Goal: Task Accomplishment & Management: Manage account settings

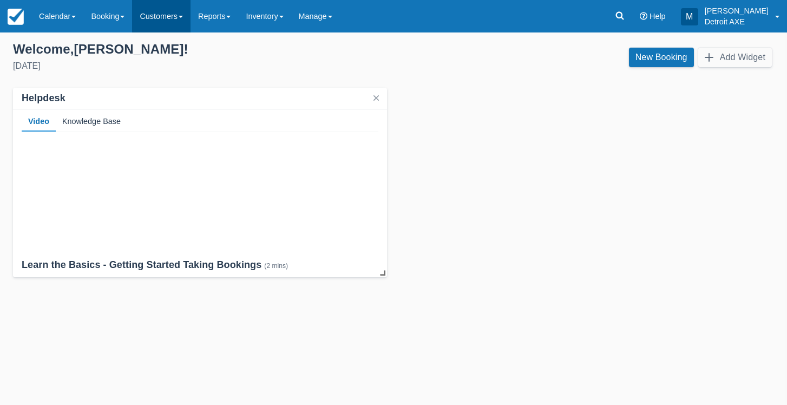
click at [178, 6] on link "Customers" at bounding box center [161, 16] width 58 height 32
click at [232, 23] on link "Reports" at bounding box center [215, 16] width 48 height 32
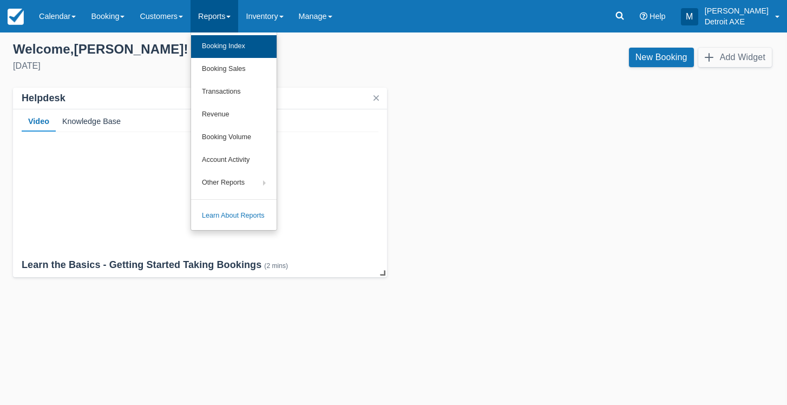
click at [230, 51] on link "Booking Index" at bounding box center [234, 46] width 86 height 23
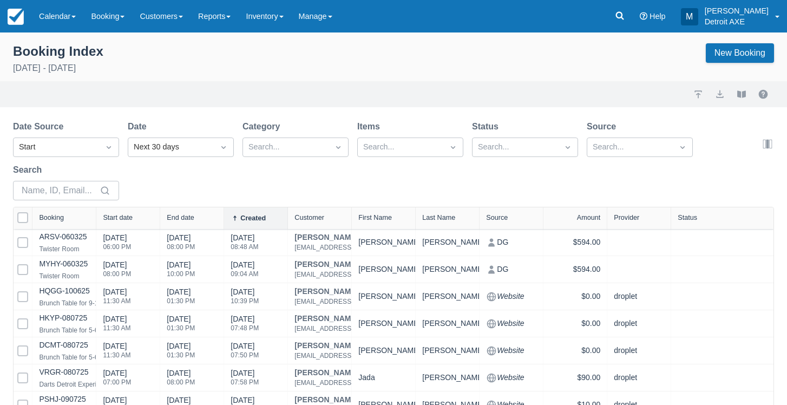
select select "25"
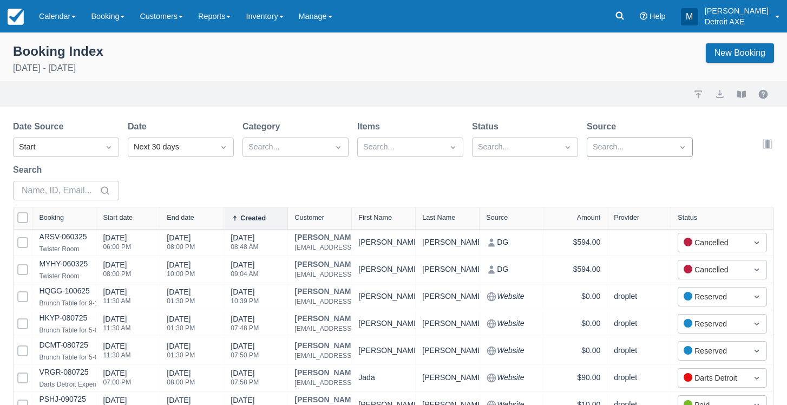
click at [621, 148] on div "Search..." at bounding box center [630, 147] width 75 height 12
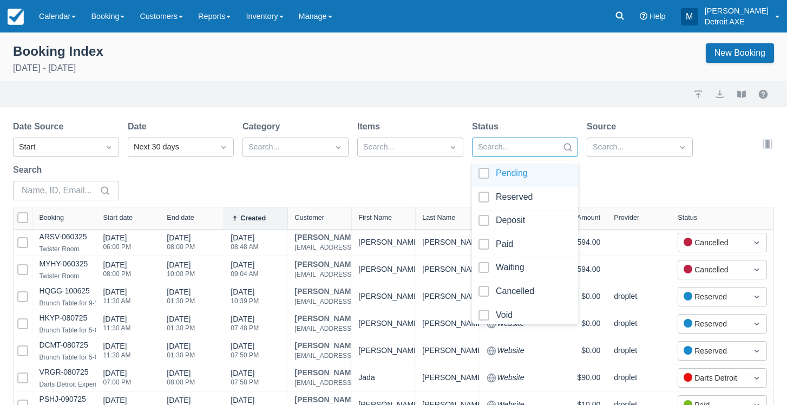
click at [543, 152] on div at bounding box center [515, 147] width 75 height 14
click at [263, 15] on link "Inventory" at bounding box center [264, 16] width 53 height 32
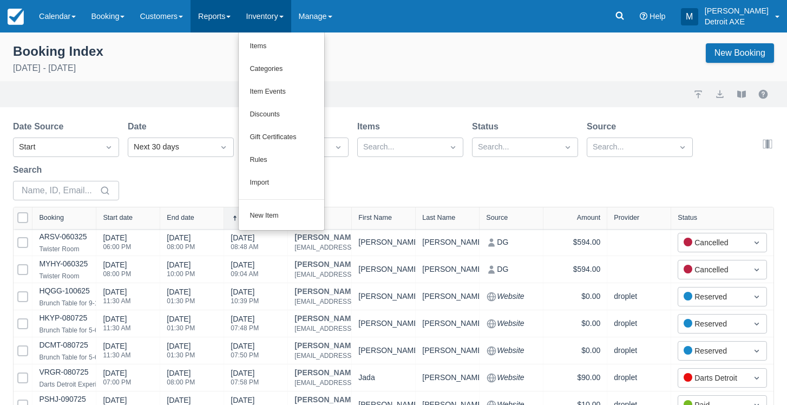
click at [231, 22] on link "Reports" at bounding box center [215, 16] width 48 height 32
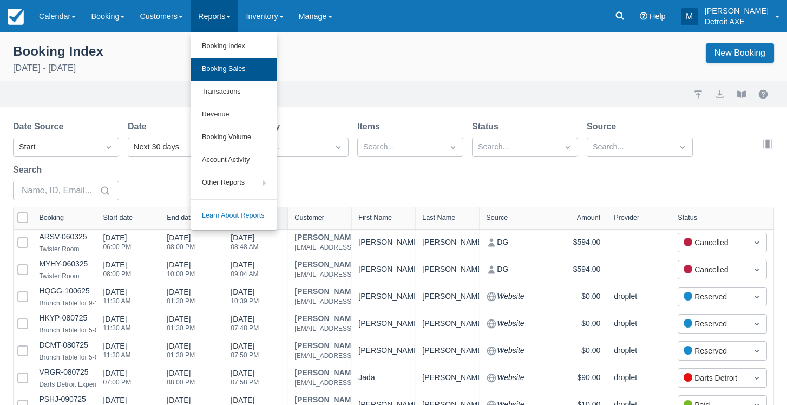
click at [237, 63] on link "Booking Sales" at bounding box center [234, 69] width 86 height 23
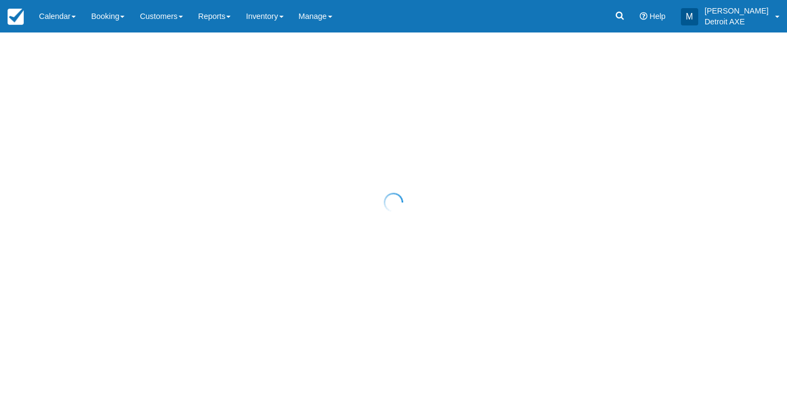
select select "20"
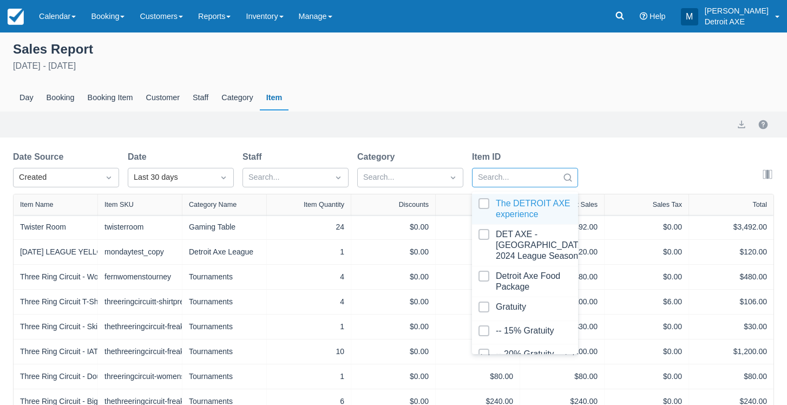
click at [545, 183] on div at bounding box center [515, 178] width 75 height 14
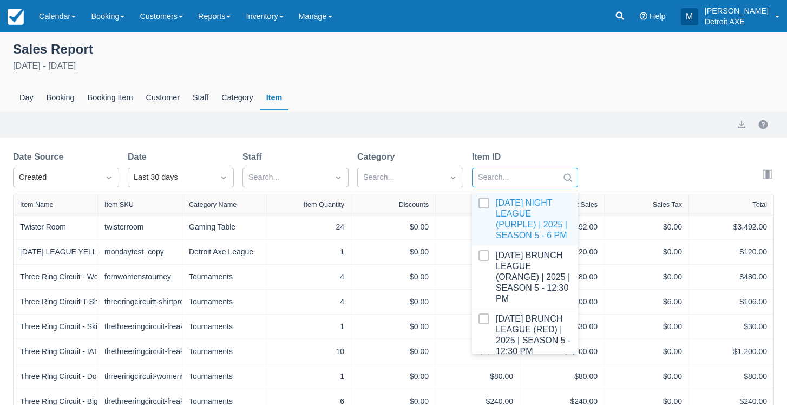
scroll to position [756, 0]
click at [534, 219] on div at bounding box center [525, 218] width 93 height 43
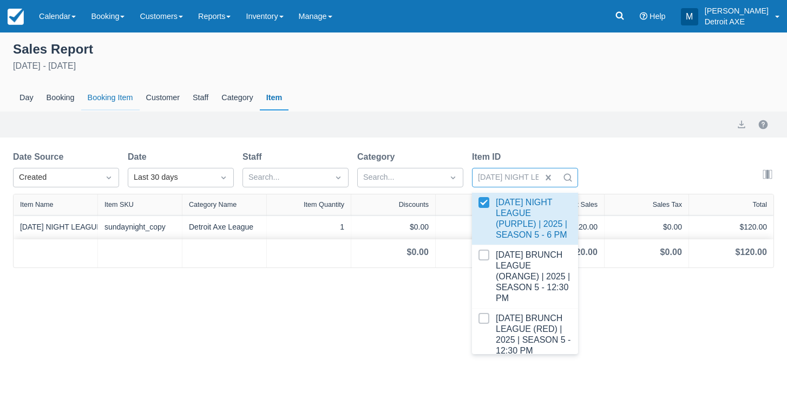
click at [119, 94] on div "Booking Item" at bounding box center [110, 98] width 58 height 25
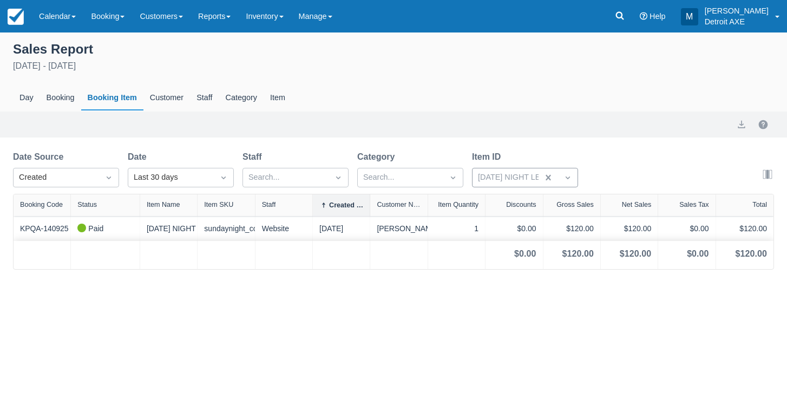
select select "20"
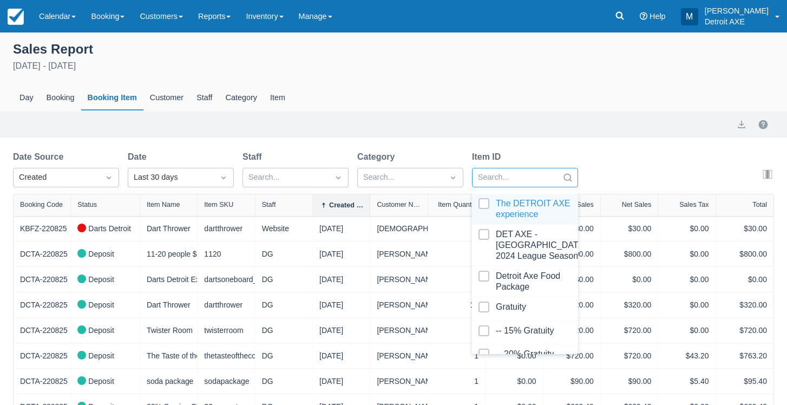
click at [562, 178] on div at bounding box center [567, 177] width 19 height 15
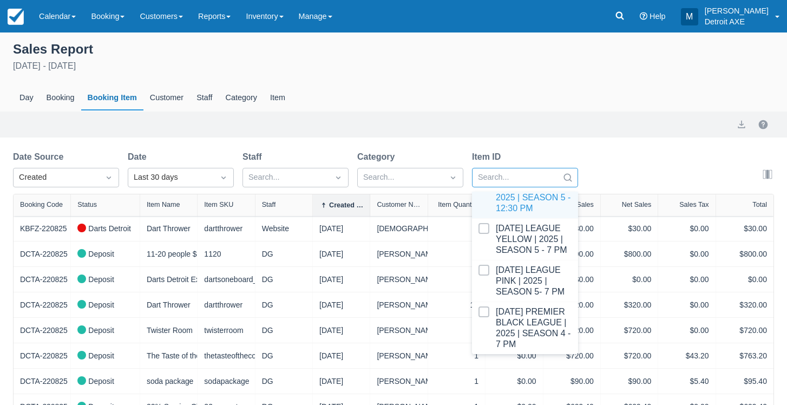
scroll to position [900, 0]
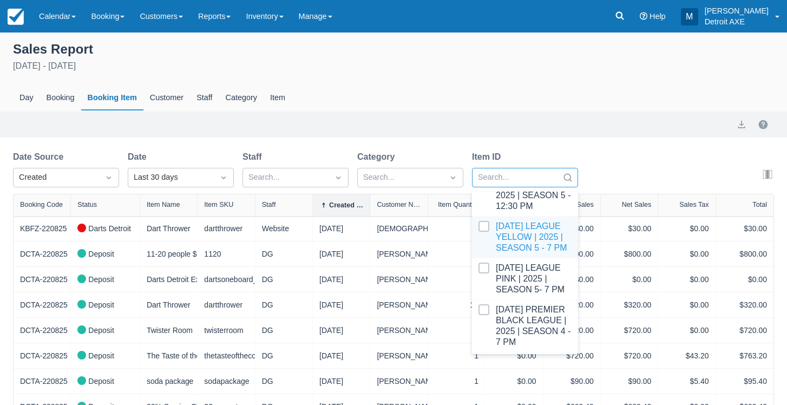
click at [503, 222] on div at bounding box center [525, 237] width 93 height 32
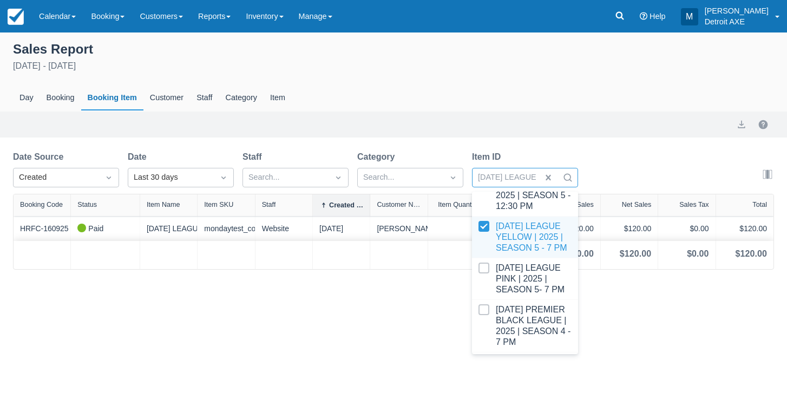
click at [500, 221] on div at bounding box center [525, 237] width 93 height 32
select select "20"
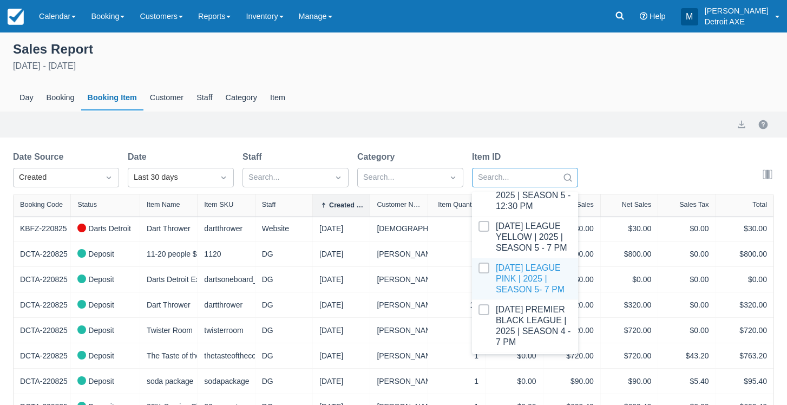
click at [503, 266] on div at bounding box center [525, 279] width 93 height 32
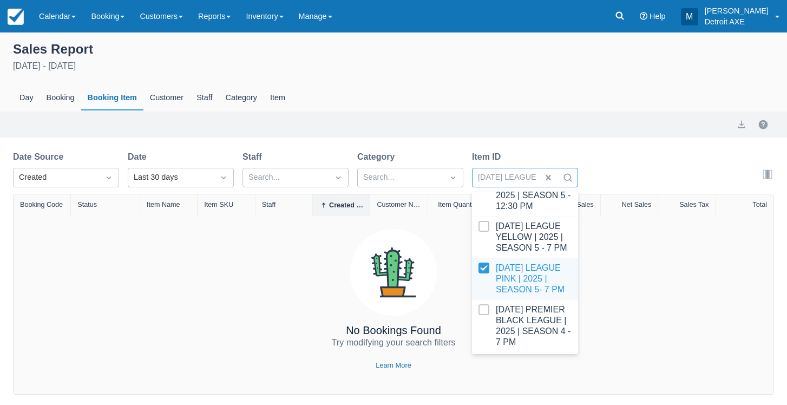
click at [503, 267] on div at bounding box center [525, 279] width 93 height 32
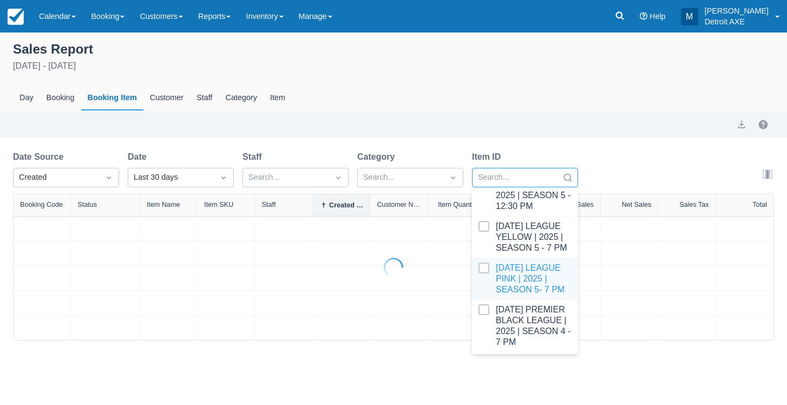
select select "20"
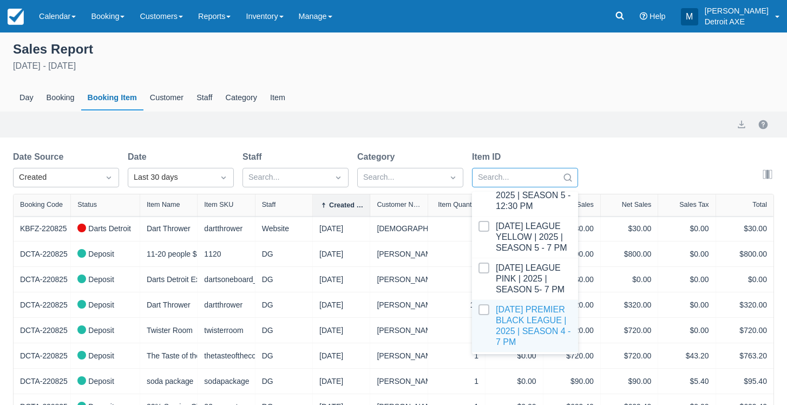
click at [513, 313] on div at bounding box center [525, 325] width 93 height 43
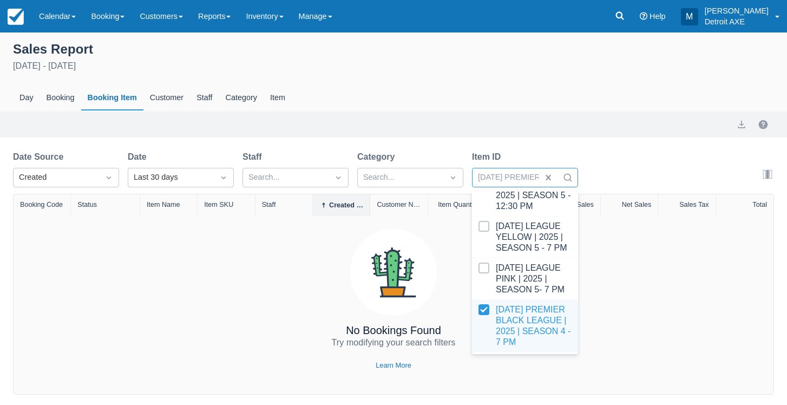
click at [513, 314] on div at bounding box center [525, 325] width 93 height 43
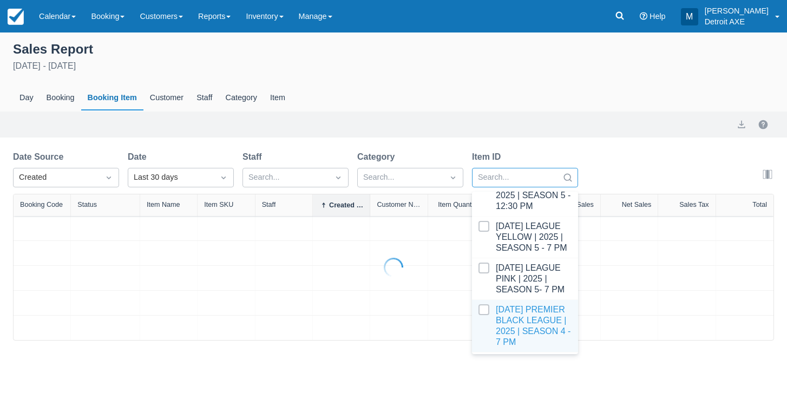
select select "20"
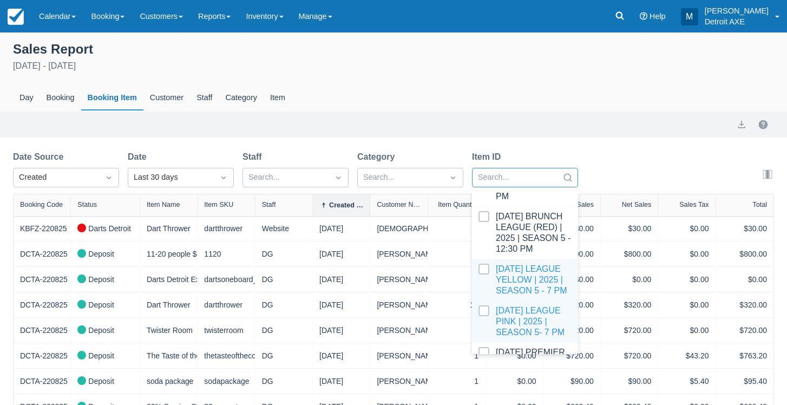
scroll to position [850, 0]
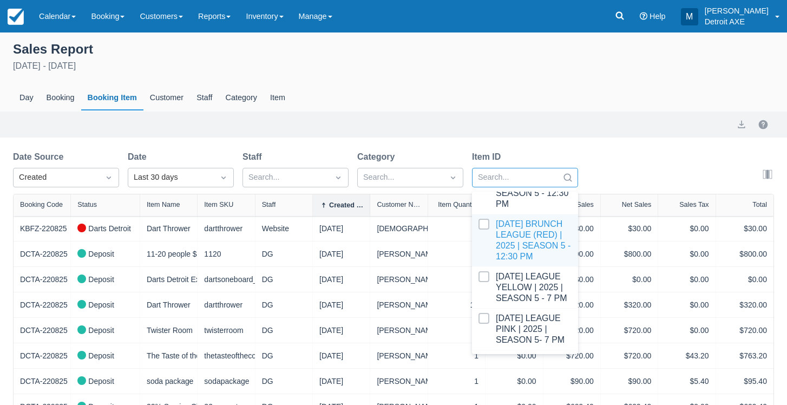
click at [511, 234] on div at bounding box center [525, 240] width 93 height 43
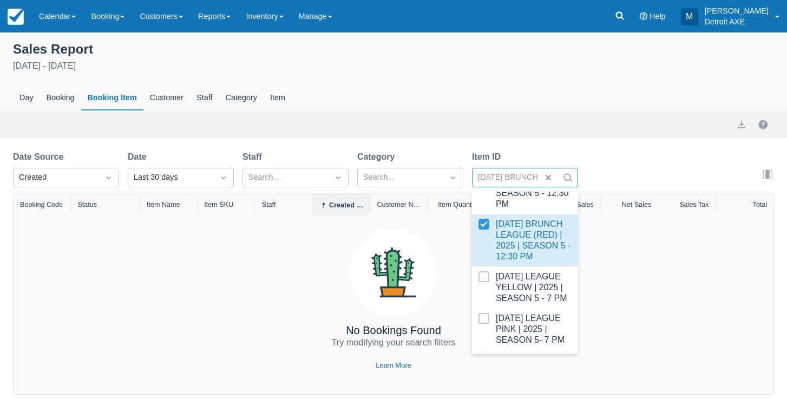
click at [511, 234] on div at bounding box center [525, 240] width 93 height 43
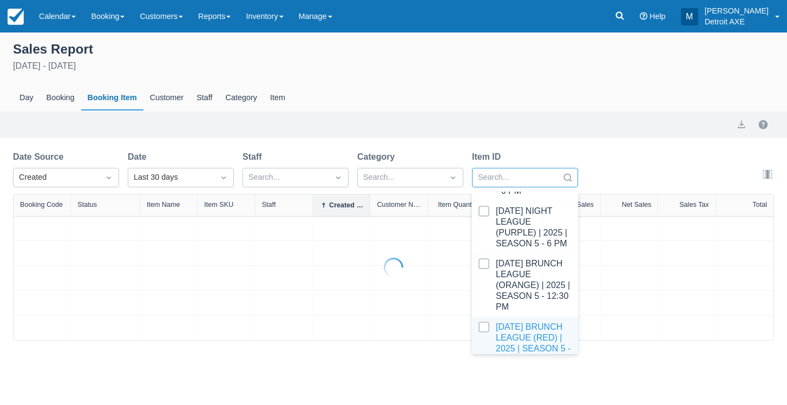
select select "20"
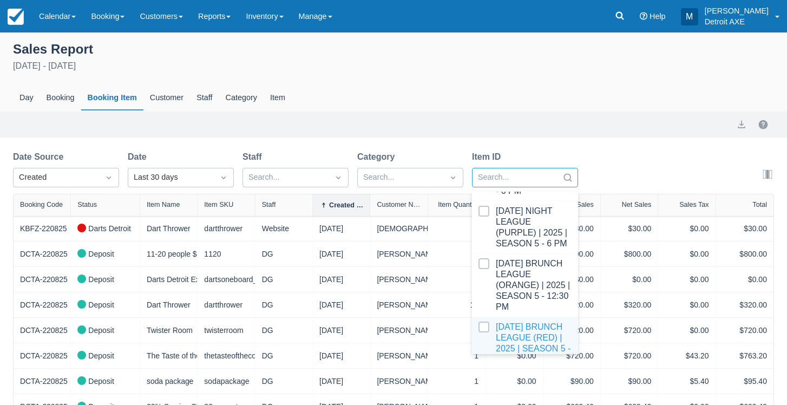
scroll to position [736, 0]
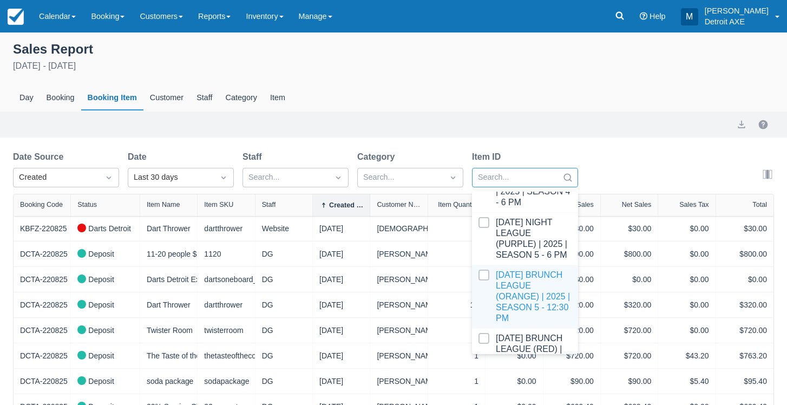
click at [511, 274] on div at bounding box center [525, 297] width 93 height 54
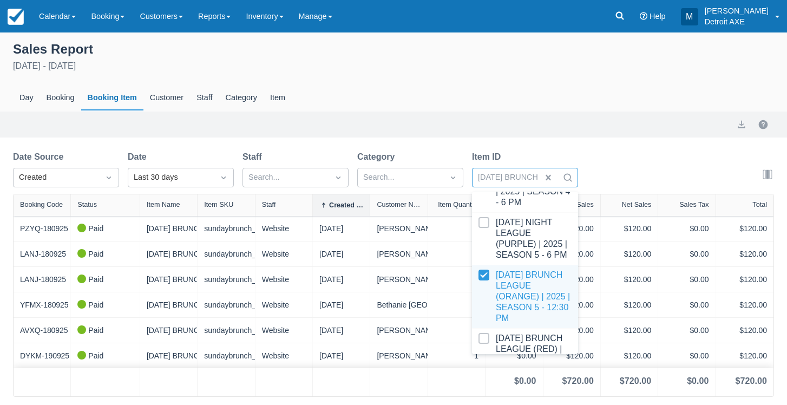
click at [484, 270] on div at bounding box center [525, 297] width 93 height 54
select select "20"
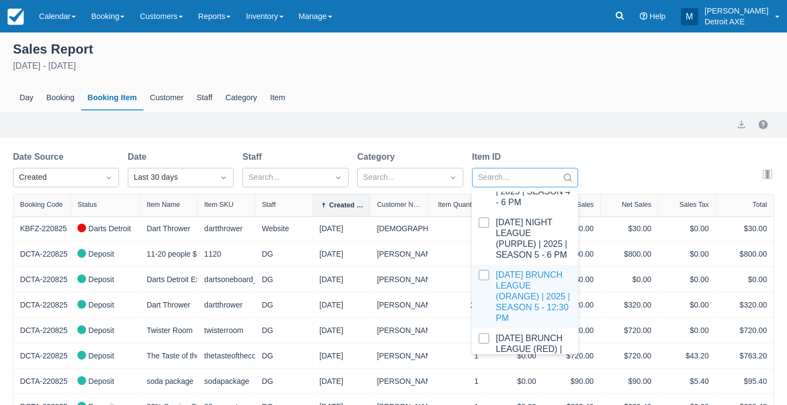
click at [441, 103] on div "Day Booking Booking Item Customer Staff Category Item" at bounding box center [393, 98] width 761 height 25
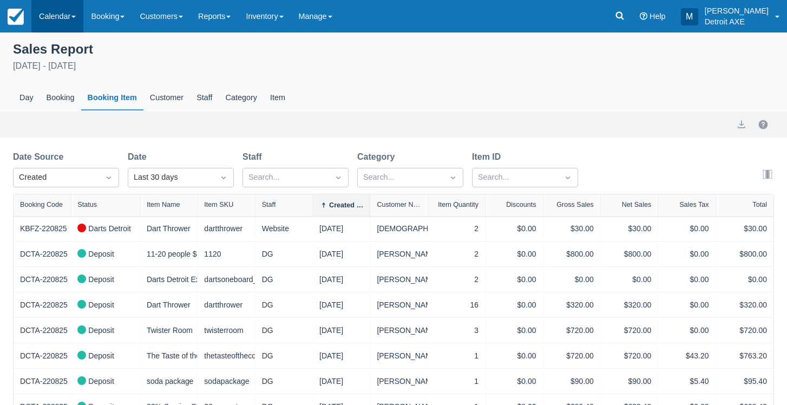
click at [67, 23] on link "Calendar" at bounding box center [57, 16] width 52 height 32
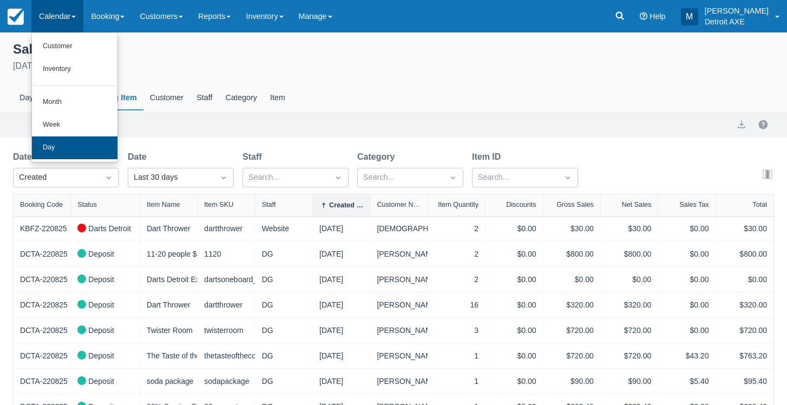
click at [76, 139] on link "Day" at bounding box center [75, 147] width 86 height 23
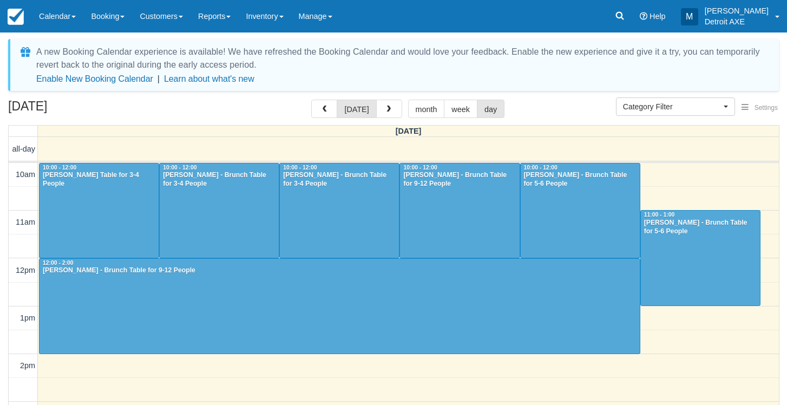
select select
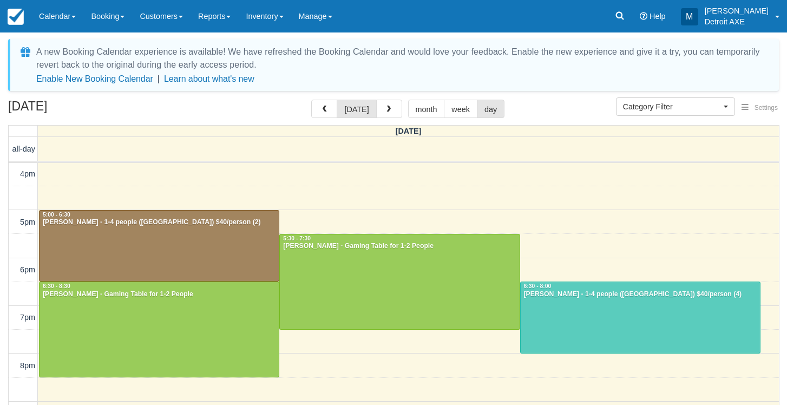
click at [226, 236] on div at bounding box center [159, 246] width 239 height 71
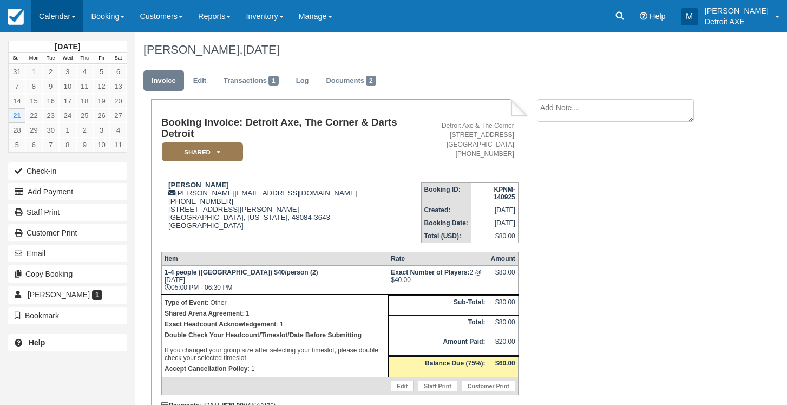
click at [48, 12] on link "Calendar" at bounding box center [57, 16] width 52 height 32
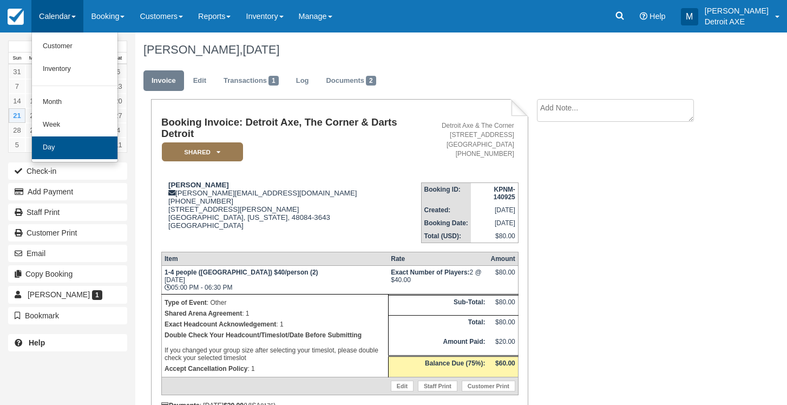
click at [97, 147] on link "Day" at bounding box center [75, 147] width 86 height 23
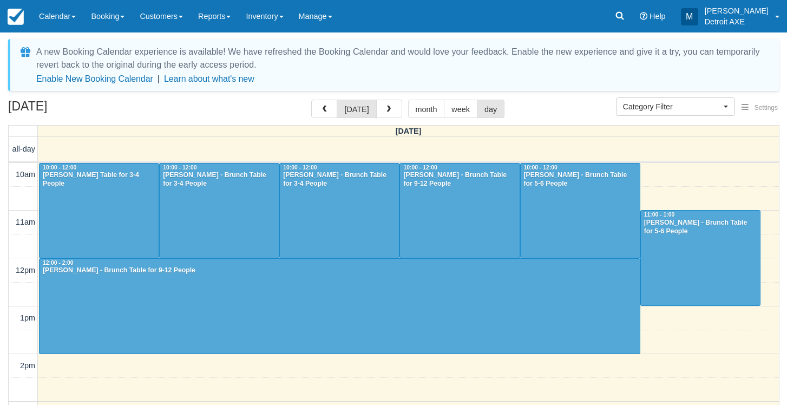
select select
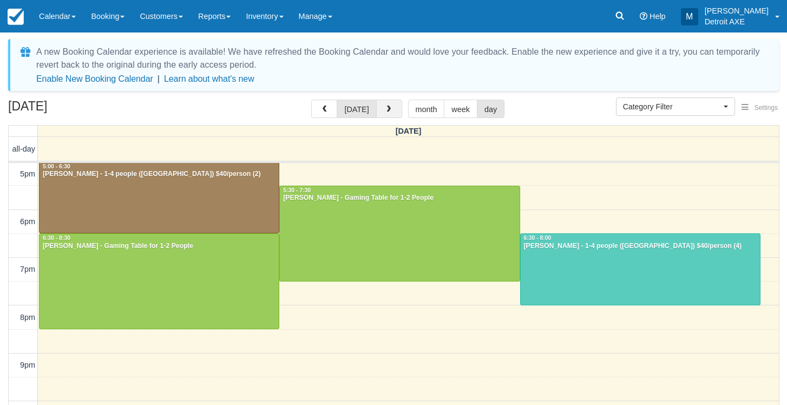
click at [387, 112] on span "button" at bounding box center [389, 110] width 8 height 8
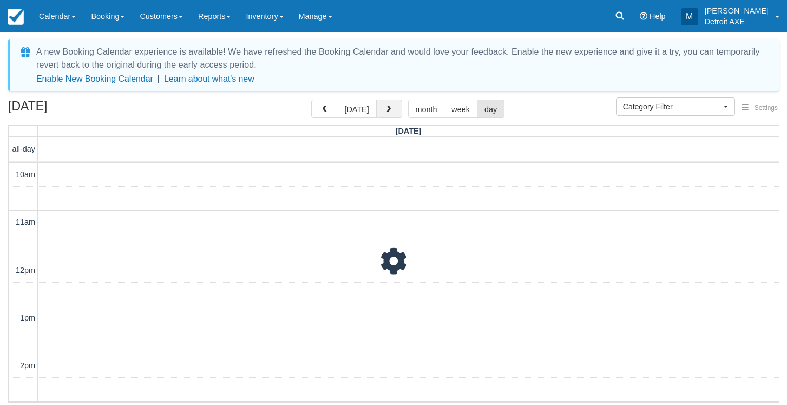
scroll to position [336, 0]
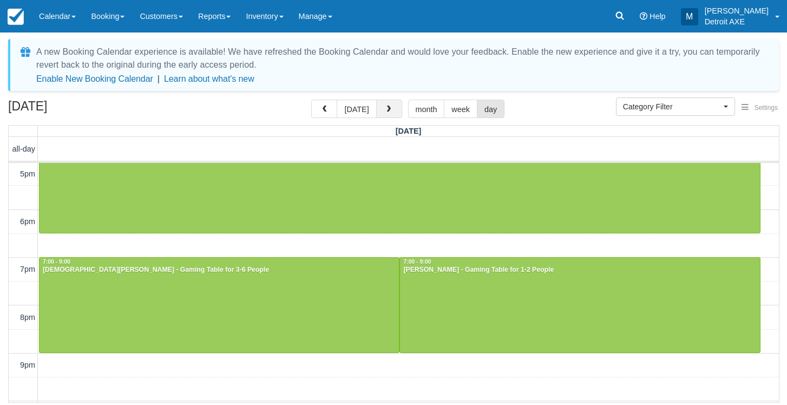
click at [387, 112] on span "button" at bounding box center [389, 110] width 8 height 8
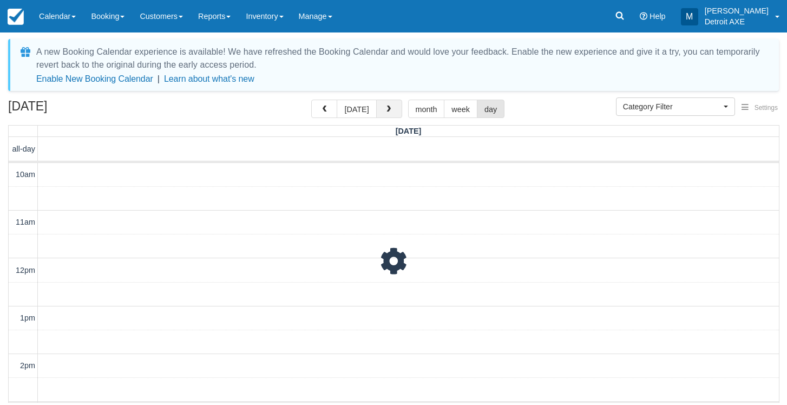
click at [387, 112] on span "button" at bounding box center [389, 110] width 8 height 8
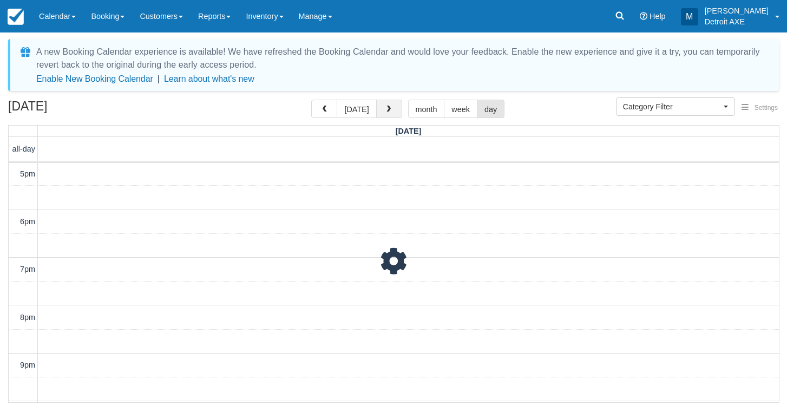
click at [387, 112] on span "button" at bounding box center [389, 110] width 8 height 8
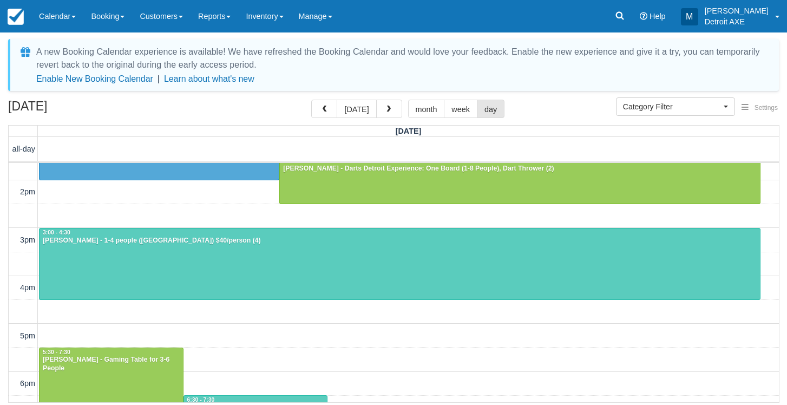
scroll to position [168, 0]
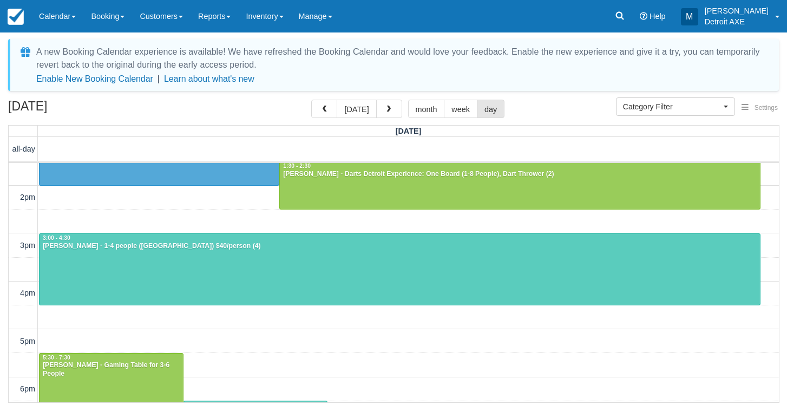
click at [216, 337] on div "10am 11am 12pm 1pm 2pm 3pm 4pm 5pm 6pm 7pm 8pm 9pm 10pm 11pm 10:00 - 12:00 Brit…" at bounding box center [394, 317] width 770 height 645
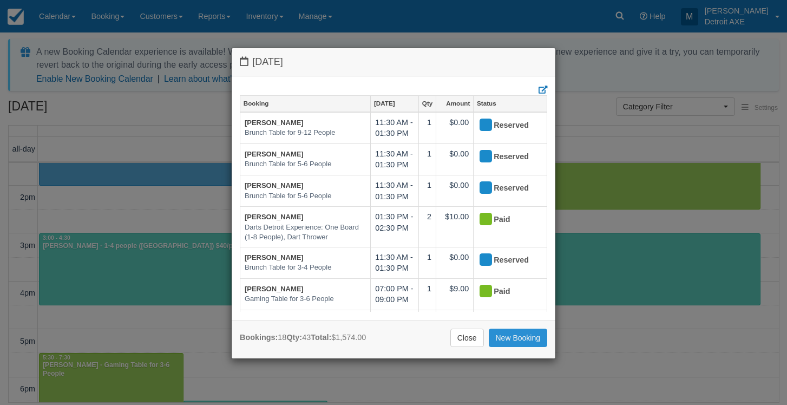
click at [506, 330] on link "New Booking" at bounding box center [518, 338] width 59 height 18
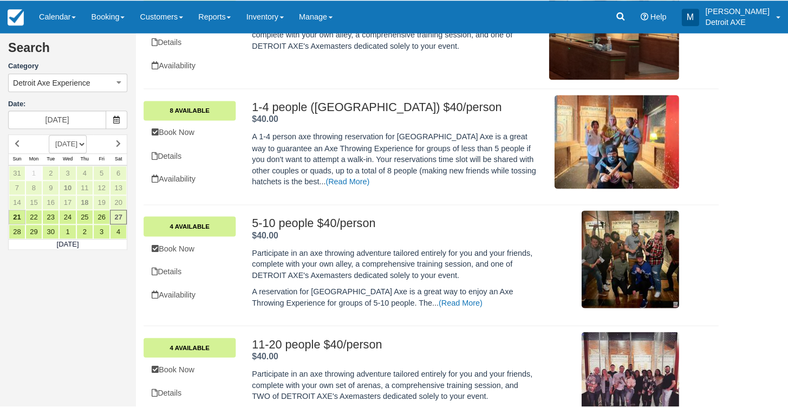
scroll to position [249, 0]
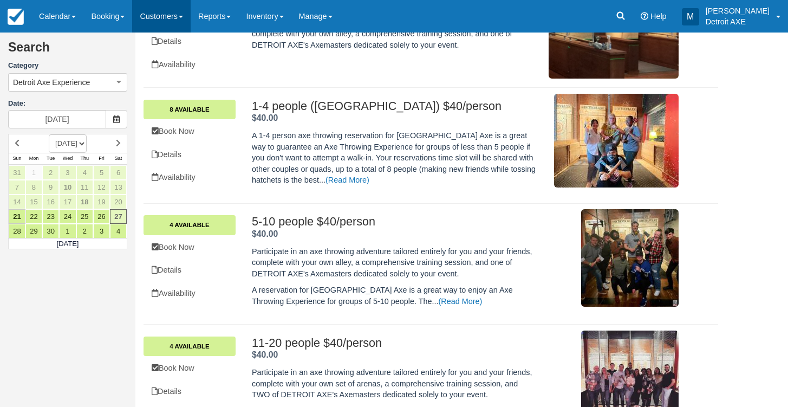
click at [155, 26] on link "Customers" at bounding box center [161, 16] width 58 height 32
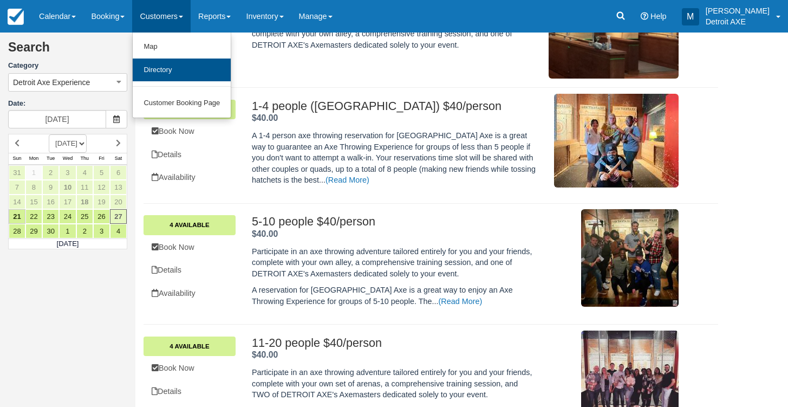
click at [159, 63] on link "Directory" at bounding box center [182, 69] width 98 height 23
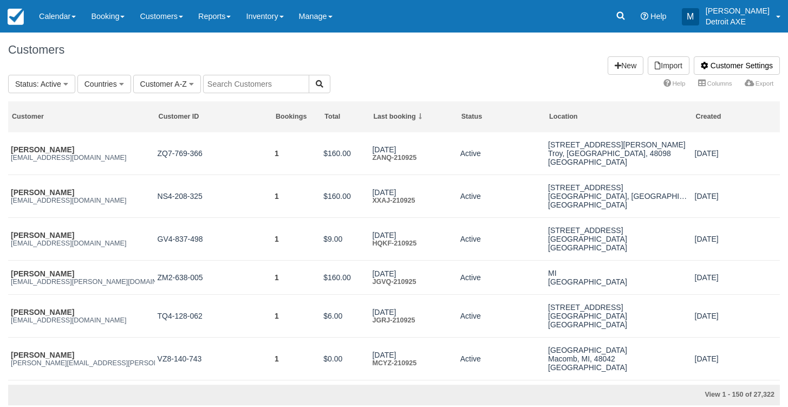
click at [272, 84] on input "text" at bounding box center [256, 84] width 106 height 18
type input "porter"
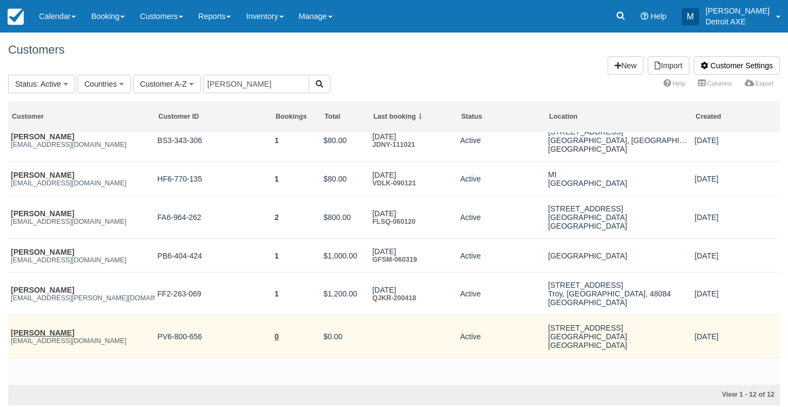
scroll to position [261, 0]
click at [47, 328] on link "[PERSON_NAME]" at bounding box center [42, 332] width 63 height 9
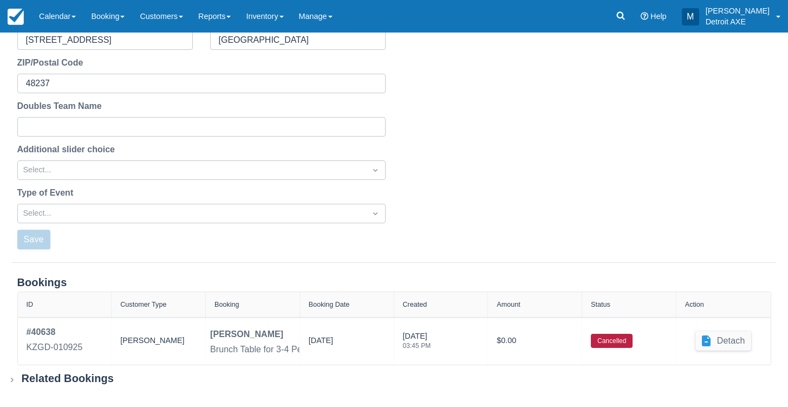
scroll to position [346, 0]
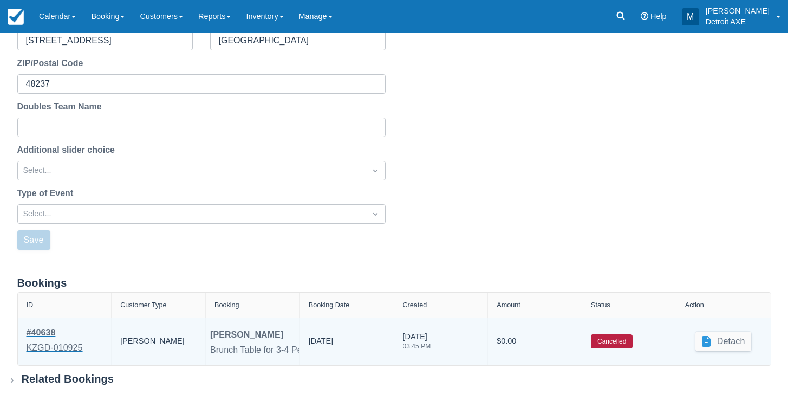
click at [52, 335] on div "# 40638" at bounding box center [55, 332] width 56 height 13
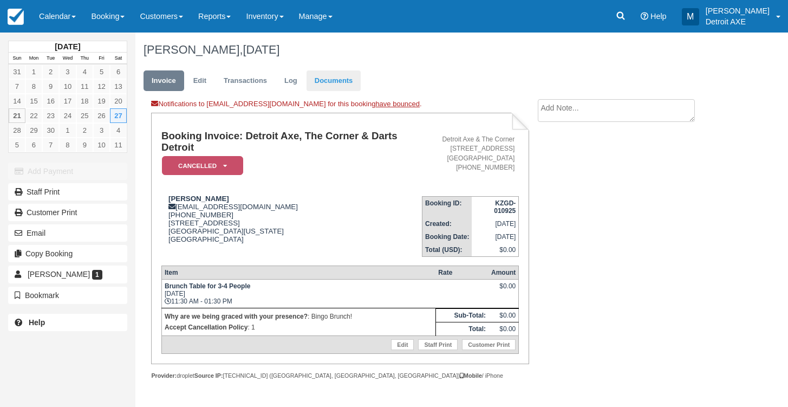
click at [327, 85] on link "Documents" at bounding box center [333, 80] width 55 height 21
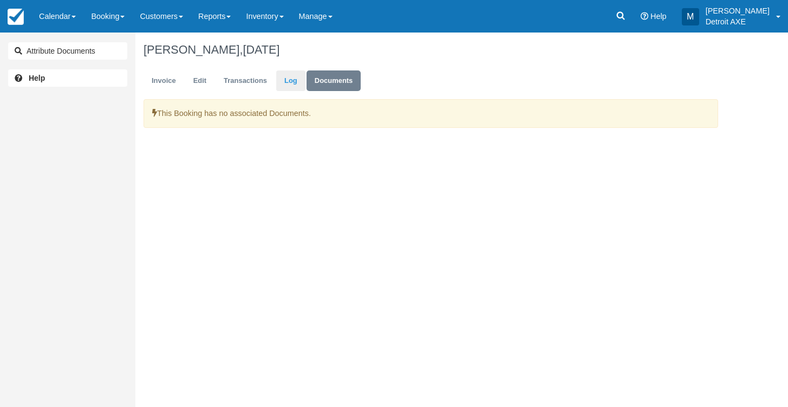
click at [293, 83] on link "Log" at bounding box center [290, 80] width 29 height 21
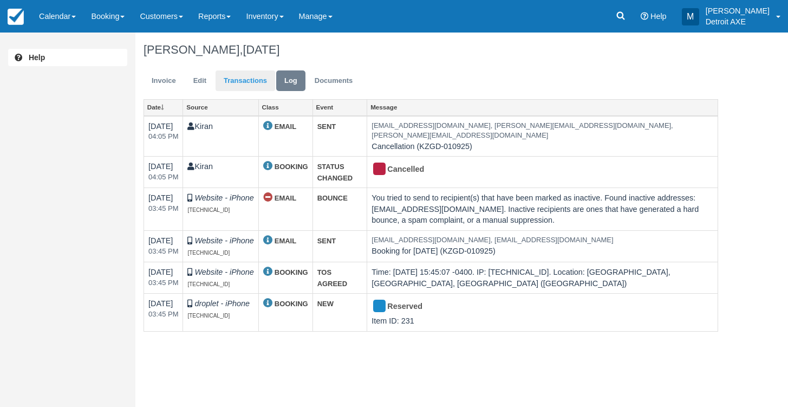
click at [239, 86] on link "Transactions" at bounding box center [245, 80] width 60 height 21
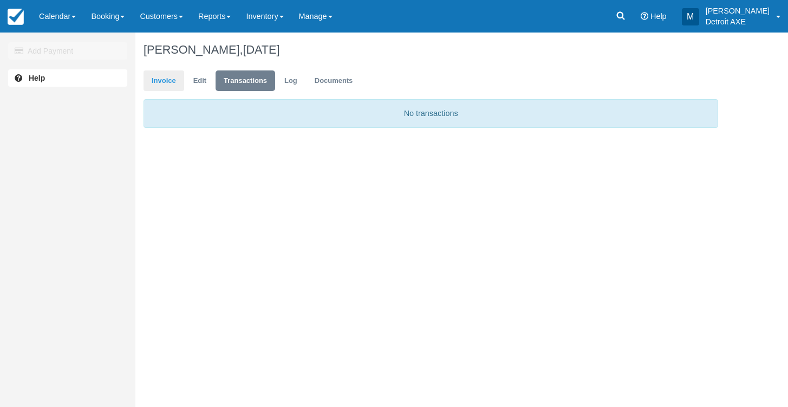
click at [172, 83] on link "Invoice" at bounding box center [163, 80] width 41 height 21
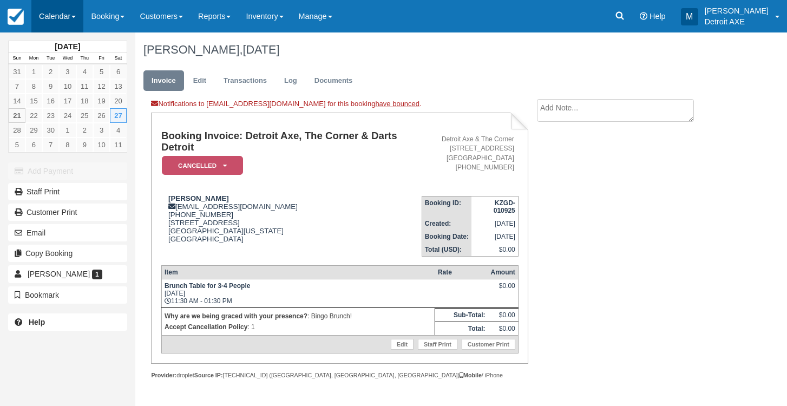
click at [43, 27] on link "Calendar" at bounding box center [57, 16] width 52 height 32
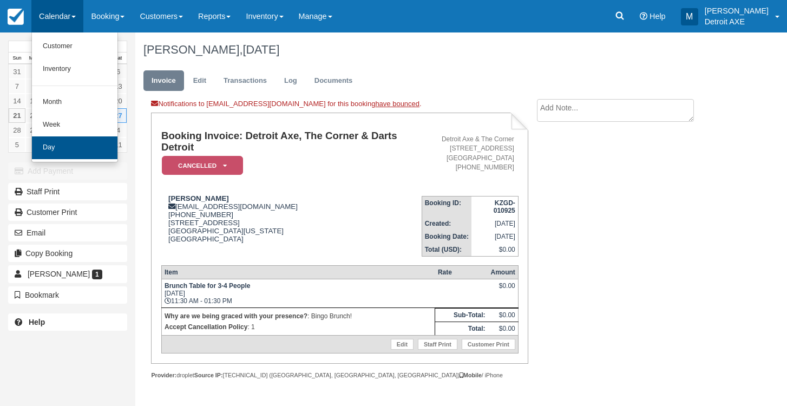
click at [70, 154] on link "Day" at bounding box center [75, 147] width 86 height 23
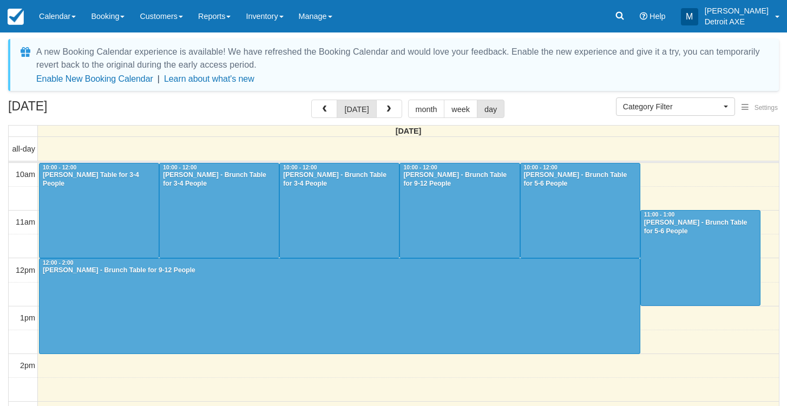
select select
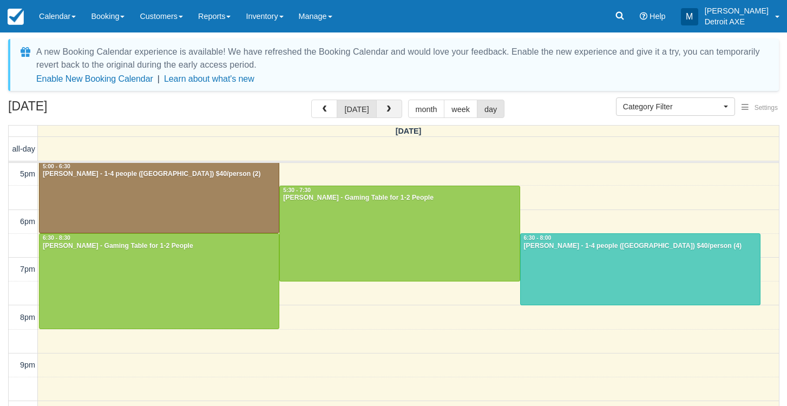
click at [389, 110] on span "button" at bounding box center [389, 110] width 8 height 8
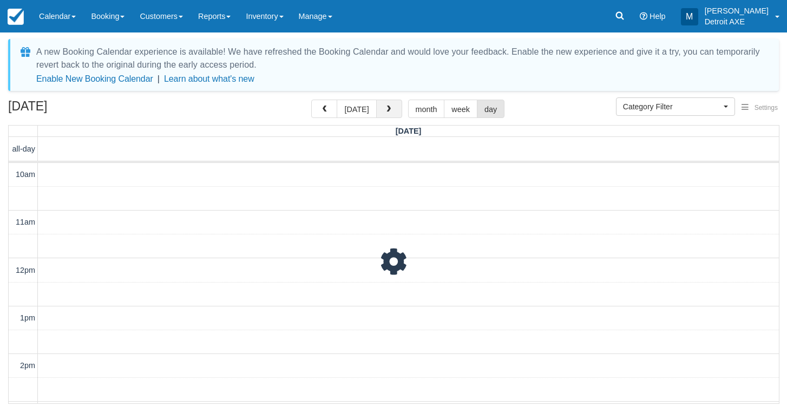
scroll to position [336, 0]
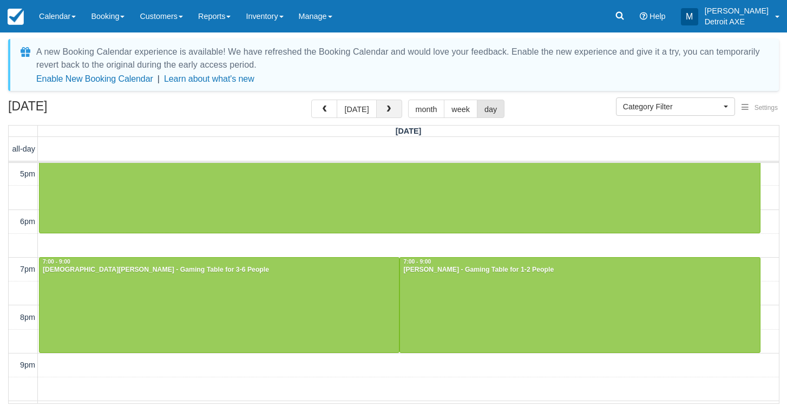
click at [389, 110] on span "button" at bounding box center [389, 110] width 8 height 8
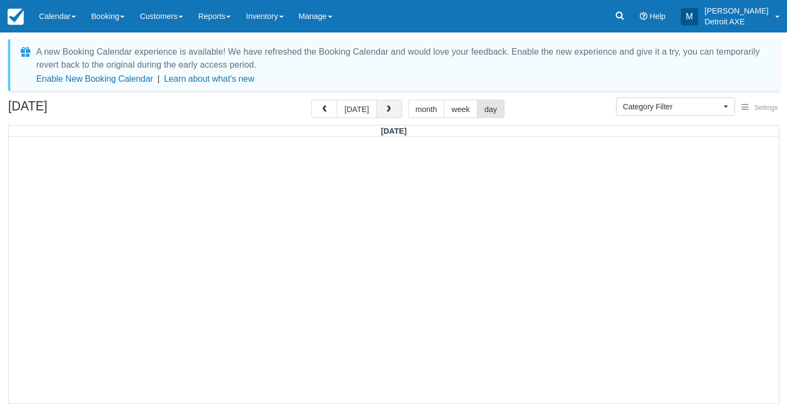
click at [389, 110] on span "button" at bounding box center [389, 110] width 8 height 8
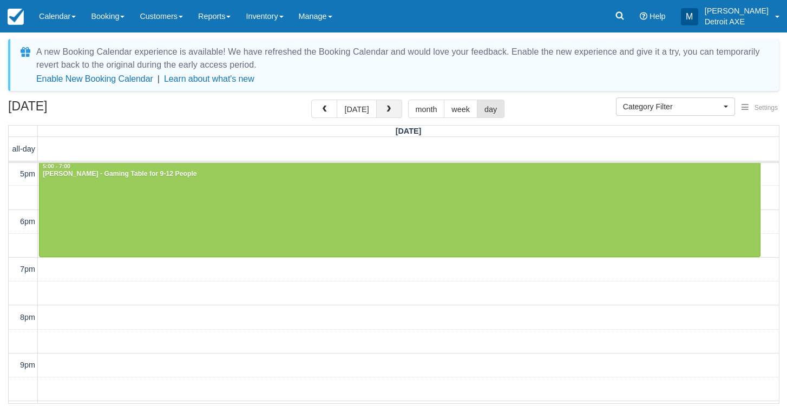
click at [389, 111] on span "button" at bounding box center [389, 110] width 8 height 8
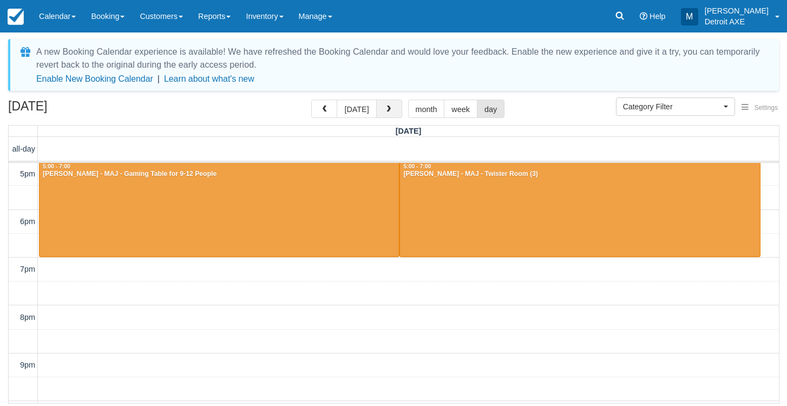
scroll to position [336, 0]
click at [389, 111] on span "button" at bounding box center [389, 110] width 8 height 8
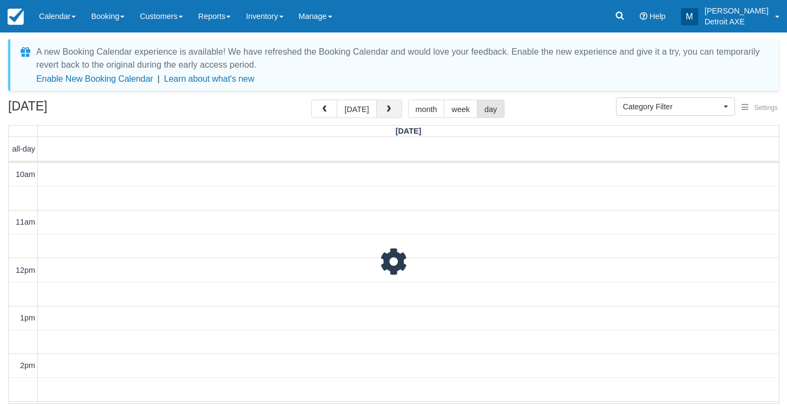
scroll to position [336, 0]
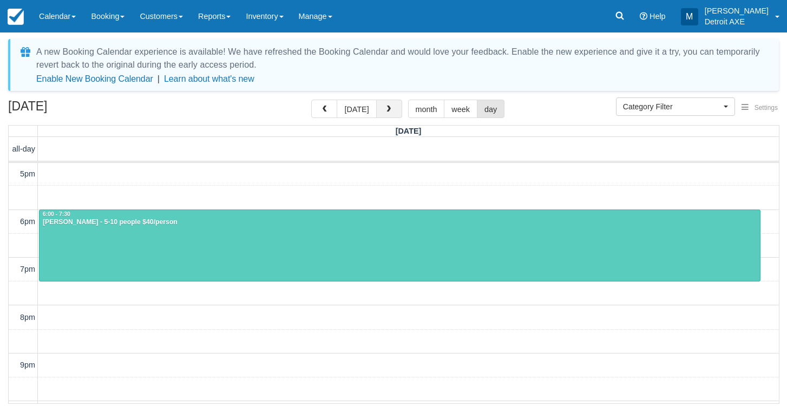
click at [389, 111] on span "button" at bounding box center [389, 110] width 8 height 8
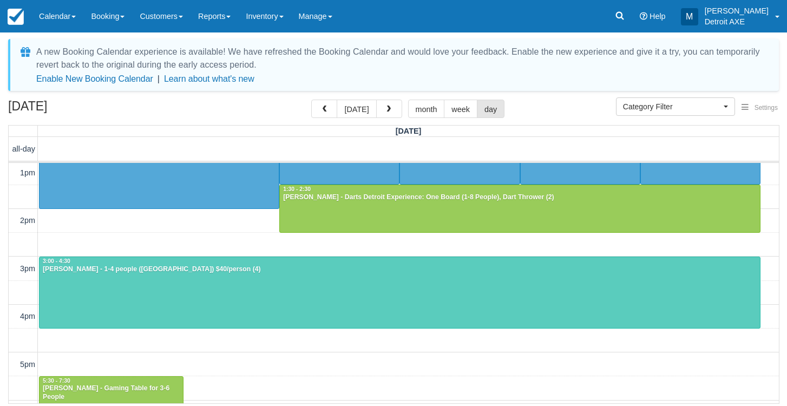
scroll to position [145, 0]
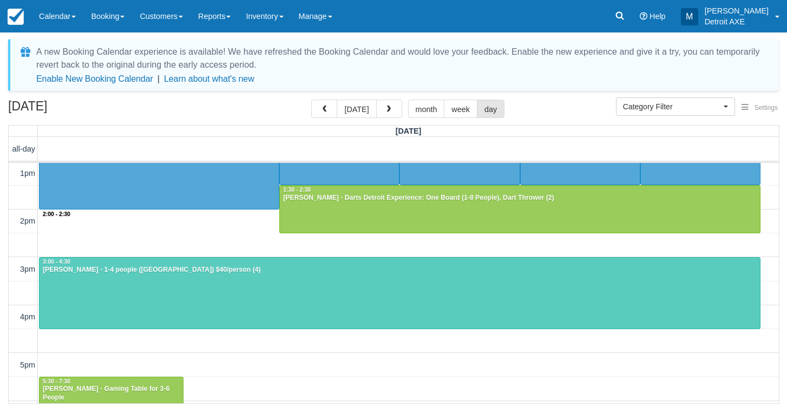
click at [241, 219] on div "10am 11am 12pm 1pm 2pm 3pm 4pm 5pm 6pm 7pm 8pm 9pm 10pm 11pm 2:00 - 2:30 10:00 …" at bounding box center [394, 340] width 770 height 645
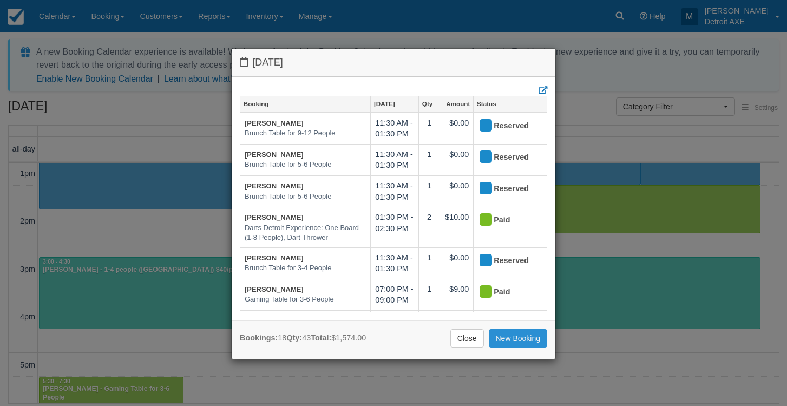
click at [499, 343] on link "New Booking" at bounding box center [518, 338] width 59 height 18
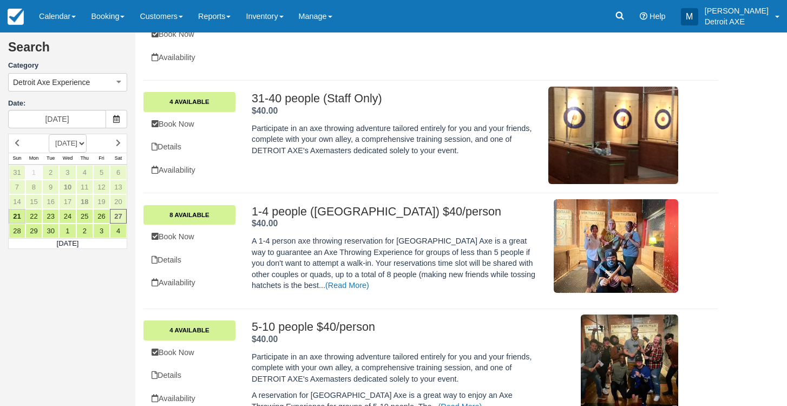
scroll to position [146, 0]
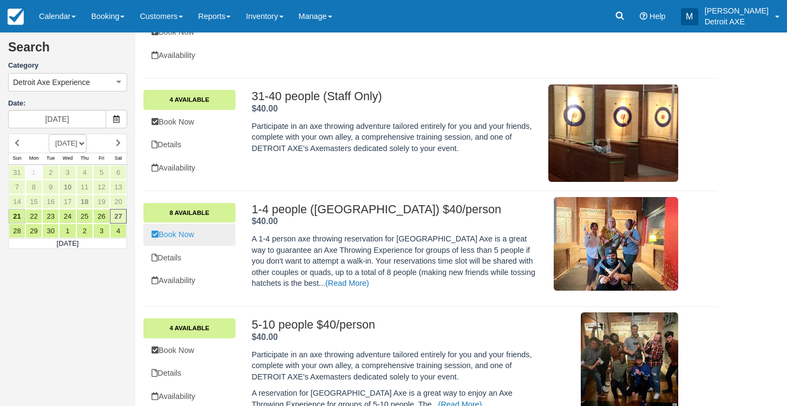
click at [202, 234] on link "Book Now" at bounding box center [189, 235] width 92 height 22
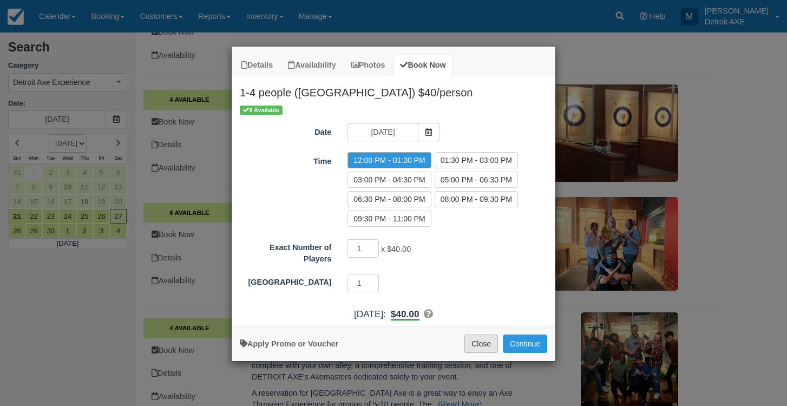
click at [481, 340] on button "Close" at bounding box center [481, 344] width 34 height 18
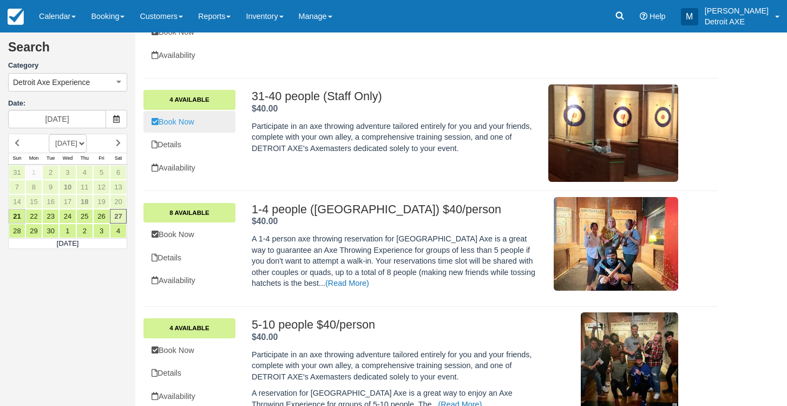
click at [208, 128] on link "Book Now" at bounding box center [189, 122] width 92 height 22
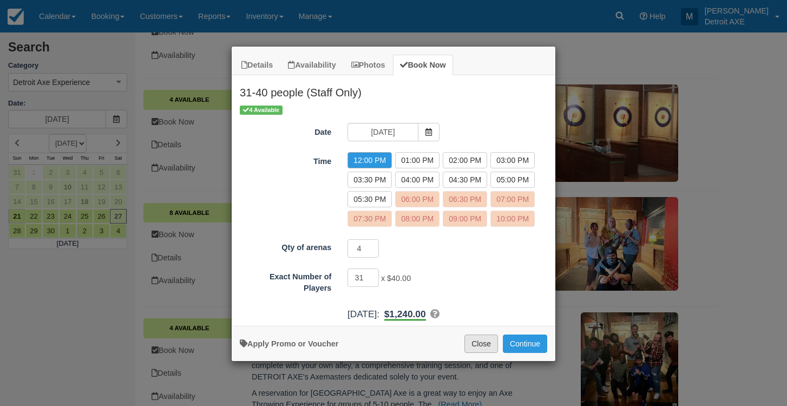
click at [477, 351] on button "Close" at bounding box center [481, 344] width 34 height 18
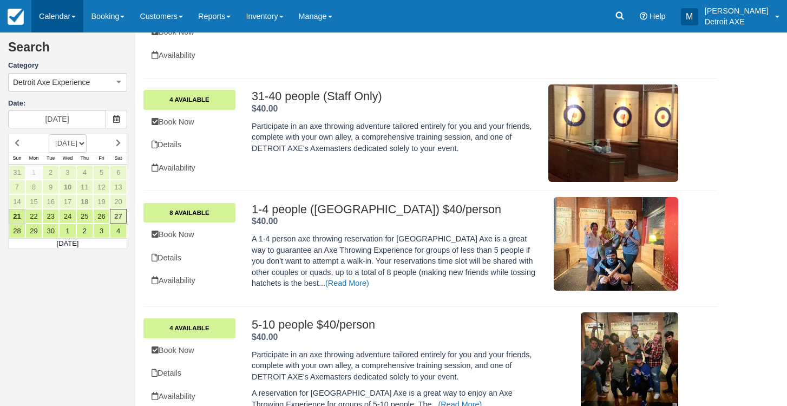
click at [70, 23] on link "Calendar" at bounding box center [57, 16] width 52 height 32
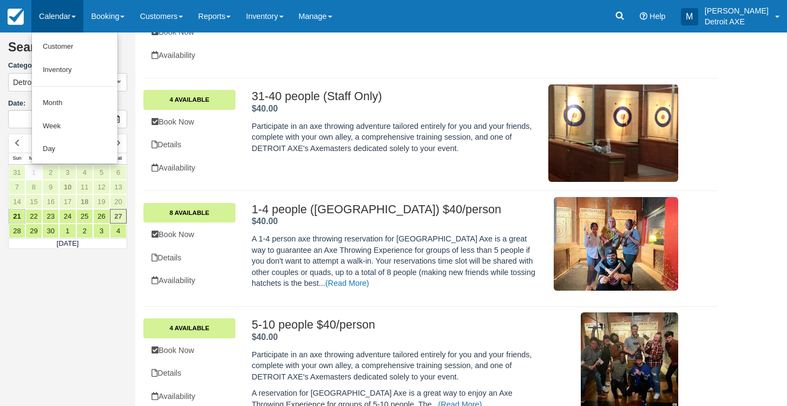
click at [93, 141] on link "Day" at bounding box center [75, 148] width 86 height 23
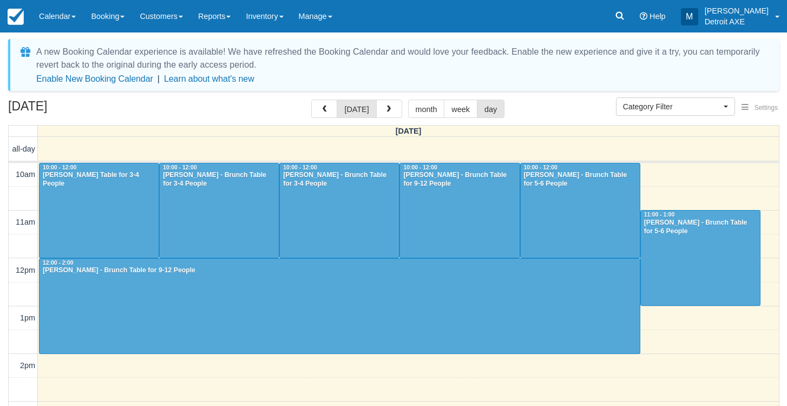
select select
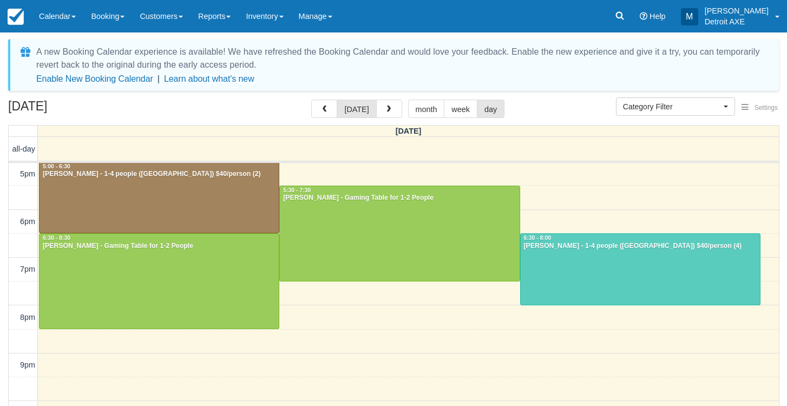
click at [608, 280] on div at bounding box center [640, 269] width 239 height 71
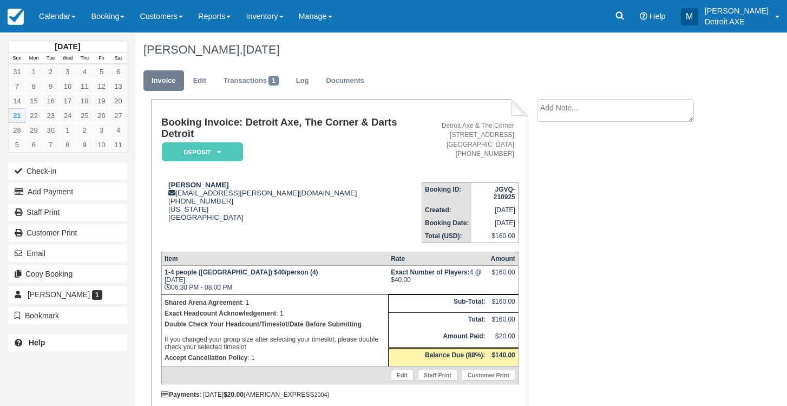
click at [219, 148] on em "Deposit" at bounding box center [202, 151] width 81 height 19
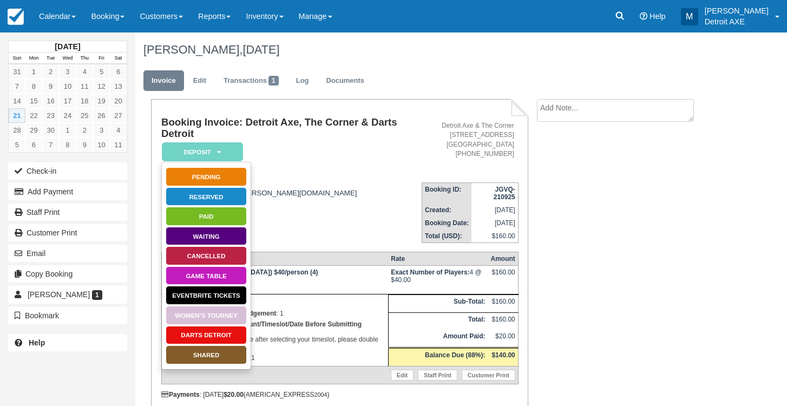
click at [196, 353] on link "SHARED" at bounding box center [206, 354] width 81 height 19
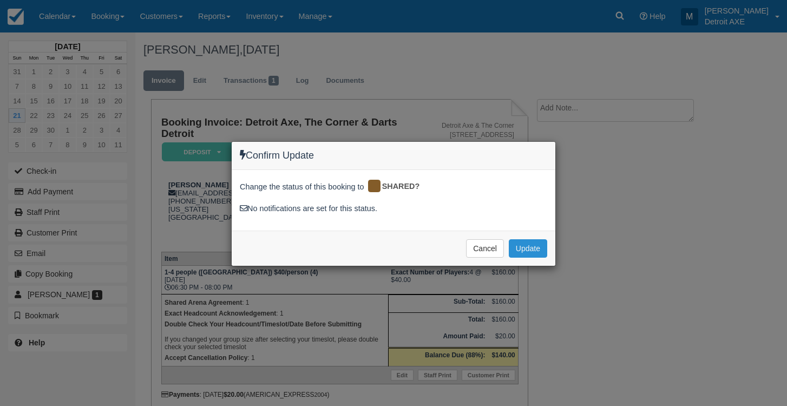
click at [532, 243] on button "Update" at bounding box center [528, 248] width 38 height 18
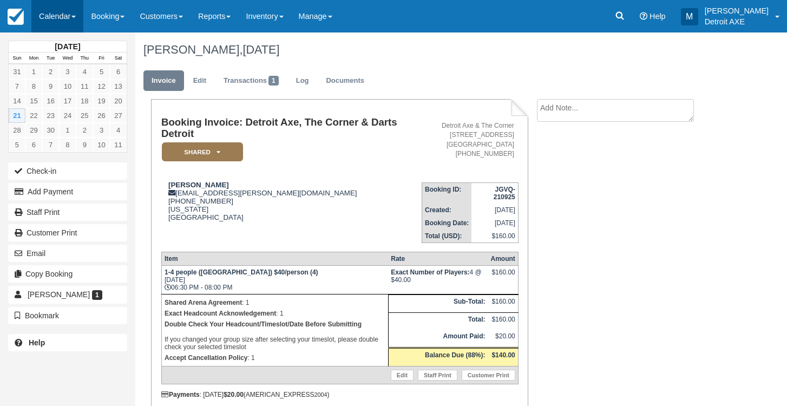
click at [37, 10] on link "Calendar" at bounding box center [57, 16] width 52 height 32
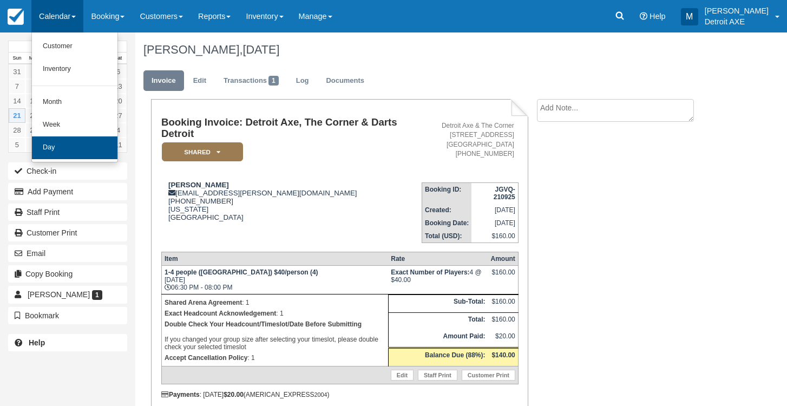
click at [65, 145] on link "Day" at bounding box center [75, 147] width 86 height 23
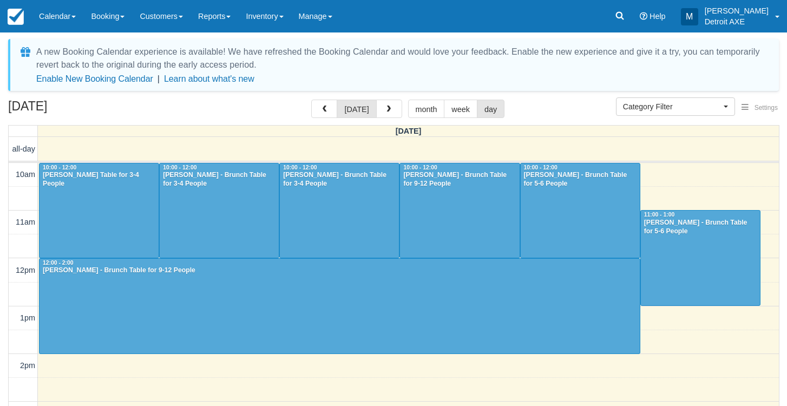
select select
click at [387, 113] on span "button" at bounding box center [389, 110] width 8 height 8
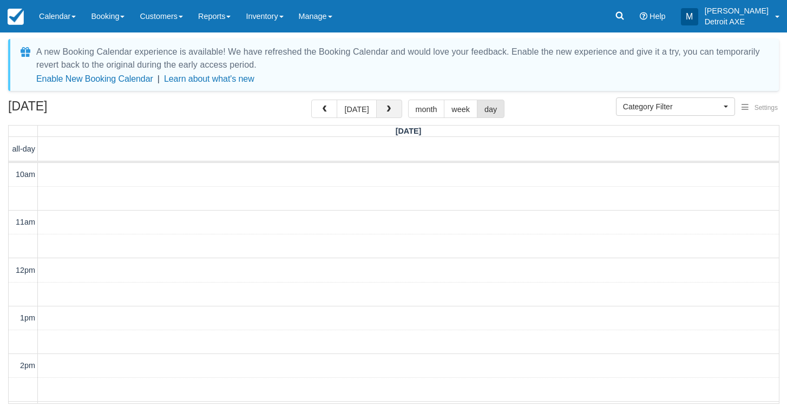
click at [387, 113] on span "button" at bounding box center [389, 110] width 8 height 8
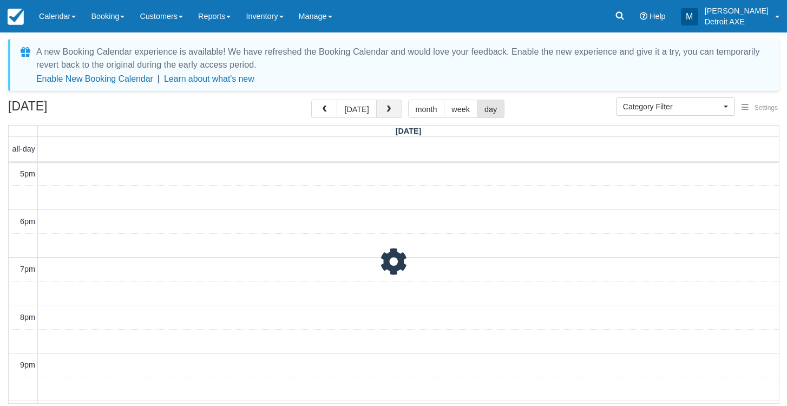
click at [387, 113] on span "button" at bounding box center [389, 110] width 8 height 8
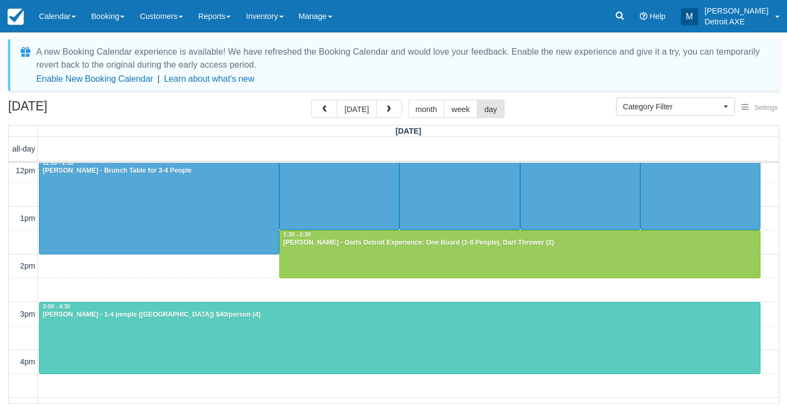
scroll to position [87, 0]
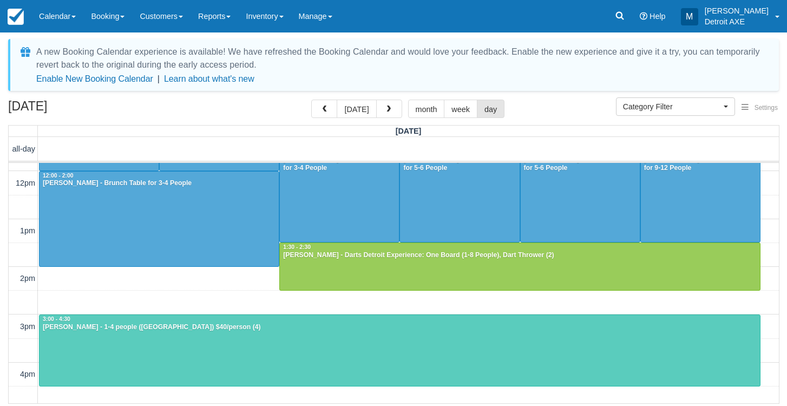
click at [237, 278] on div "10am 11am 12pm 1pm 2pm 3pm 4pm 5pm 6pm 7pm 8pm 9pm 10pm 11pm 10:00 - 12:00 Brit…" at bounding box center [394, 398] width 770 height 645
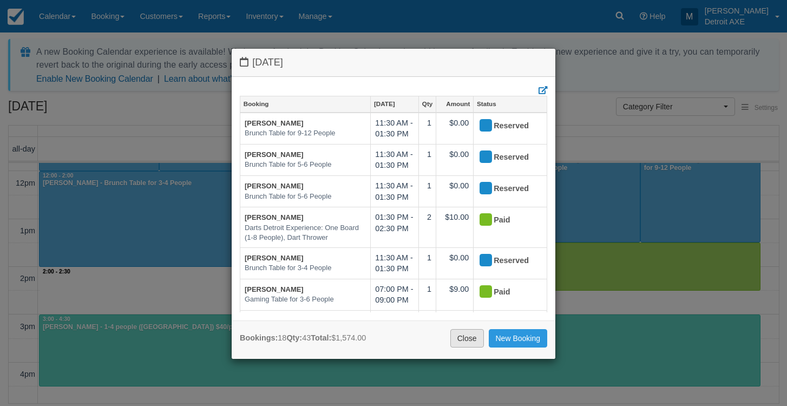
click at [467, 336] on link "Close" at bounding box center [467, 338] width 34 height 18
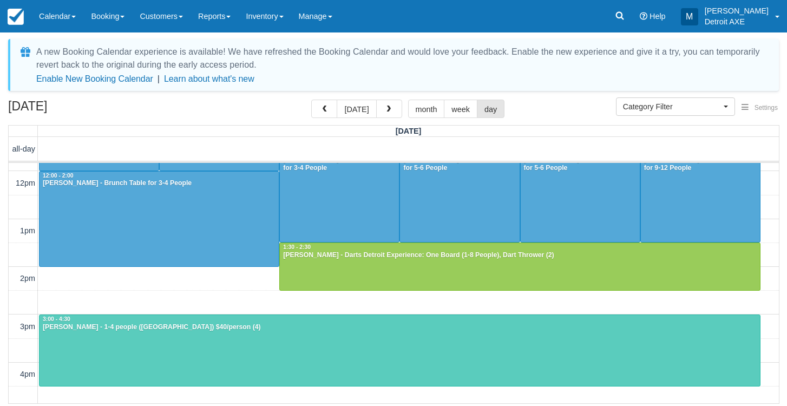
click at [449, 273] on div at bounding box center [520, 266] width 480 height 47
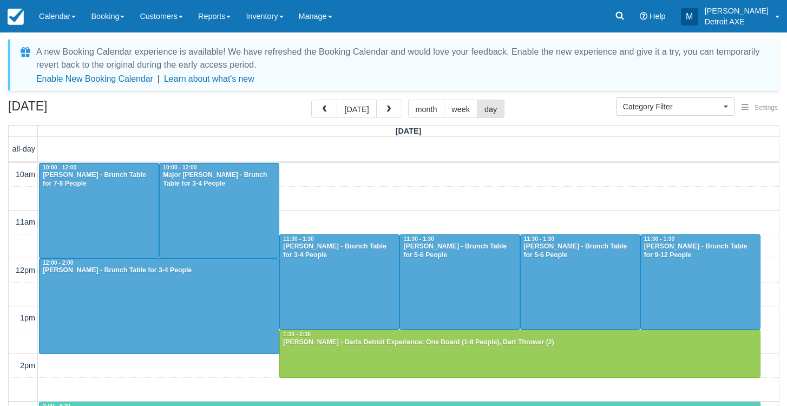
select select
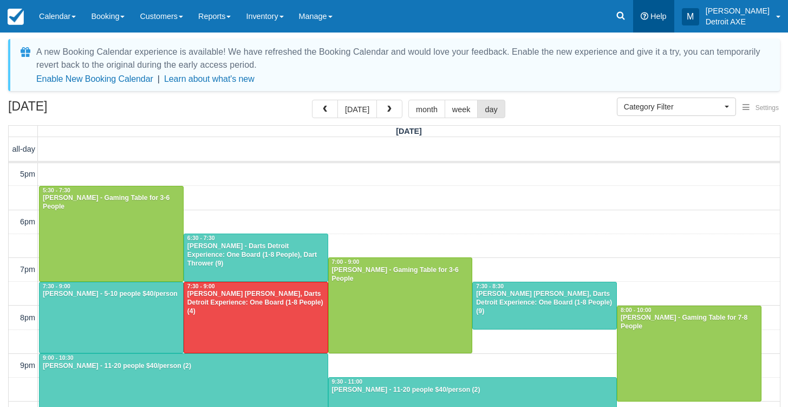
scroll to position [336, 0]
click at [284, 263] on div at bounding box center [255, 257] width 143 height 47
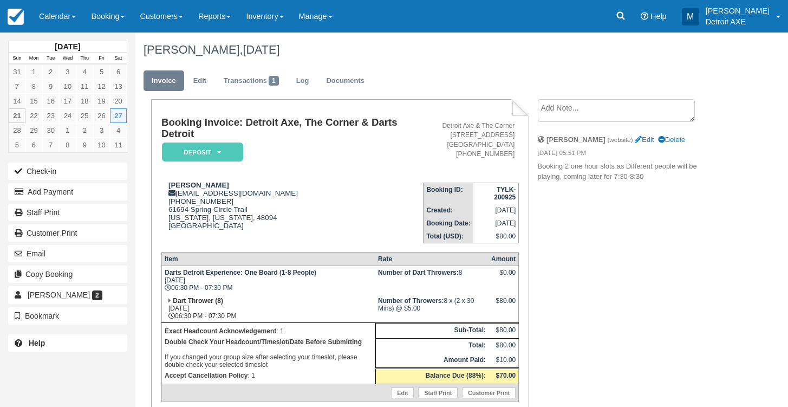
click at [229, 156] on em "Deposit" at bounding box center [202, 151] width 81 height 19
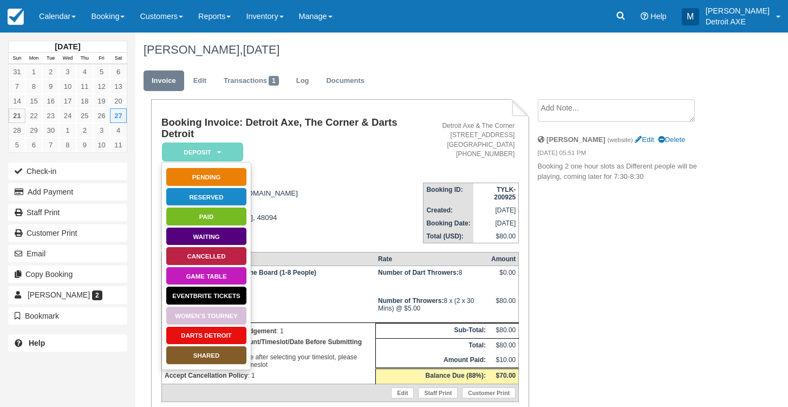
click at [272, 110] on div "Booking Invoice: Detroit Axe, The Corner & Darts Detroit Deposit   Pending Rese…" at bounding box center [340, 262] width 378 height 326
click at [429, 103] on div "Booking Invoice: Detroit Axe, The Corner & Darts Detroit Deposit   Pending Rese…" at bounding box center [340, 262] width 378 height 326
click at [435, 83] on ul "Invoice Edit Transactions 1 Log Documents" at bounding box center [430, 83] width 574 height 32
click at [427, 146] on address "Detroit Axe & The Corner 344 W. 9 Mile Rd Ferndale, MI 48220 248-291-5650" at bounding box center [470, 139] width 87 height 37
click at [191, 338] on link "Darts Detroit" at bounding box center [206, 335] width 81 height 19
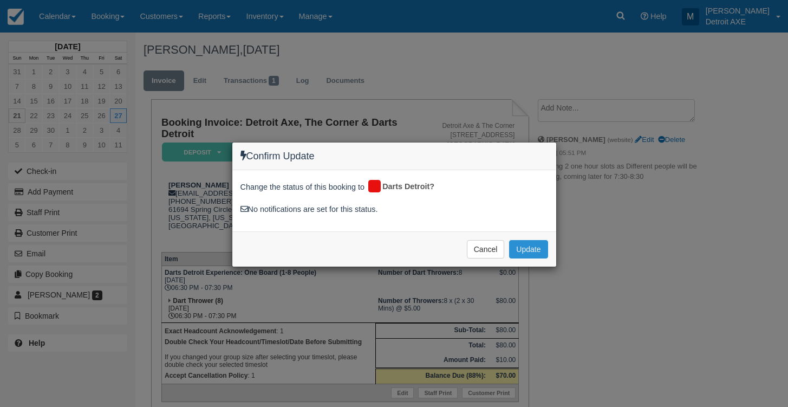
click at [527, 244] on button "Update" at bounding box center [528, 249] width 38 height 18
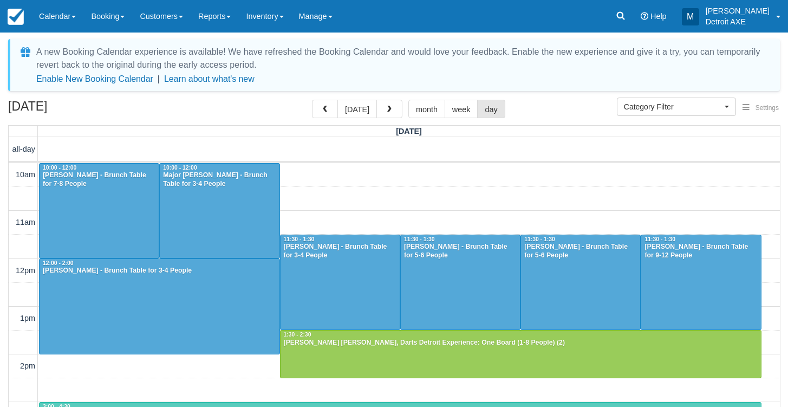
select select
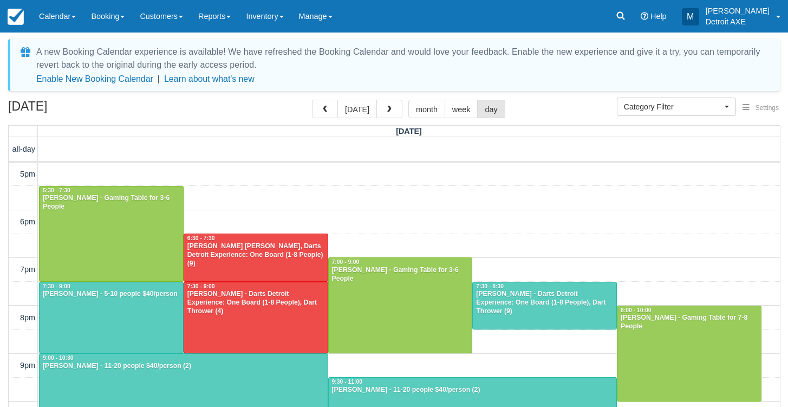
click at [580, 309] on div at bounding box center [544, 305] width 143 height 47
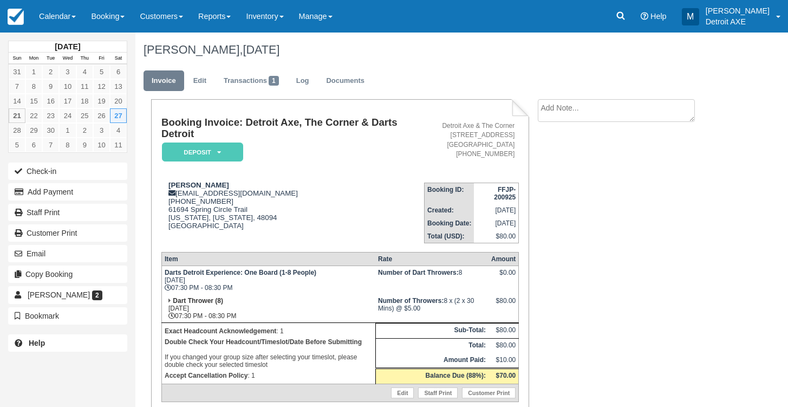
click at [222, 154] on em "Deposit" at bounding box center [202, 151] width 81 height 19
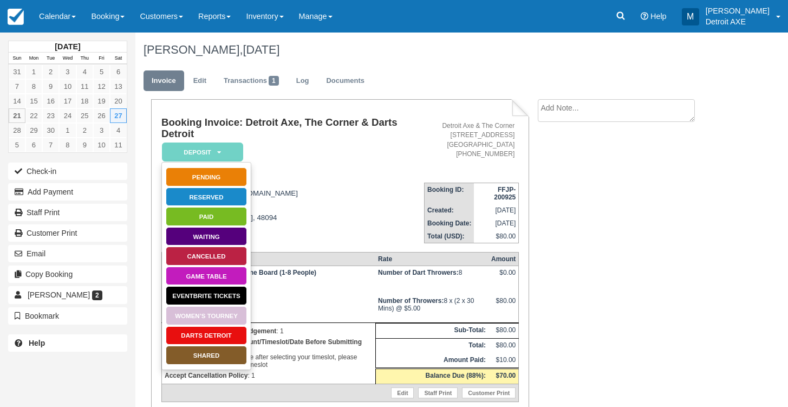
click at [191, 335] on link "Darts Detroit" at bounding box center [206, 335] width 81 height 19
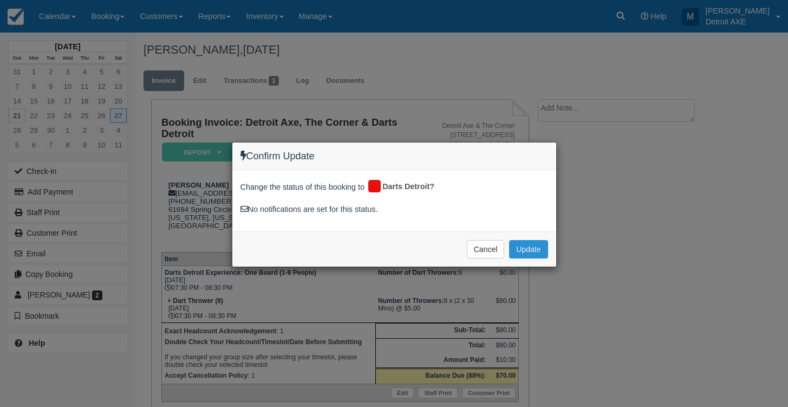
click at [538, 246] on button "Update" at bounding box center [528, 249] width 38 height 18
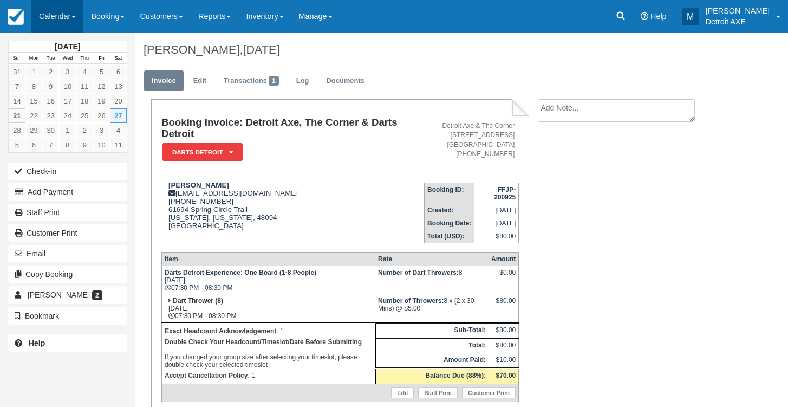
click at [62, 14] on link "Calendar" at bounding box center [57, 16] width 52 height 32
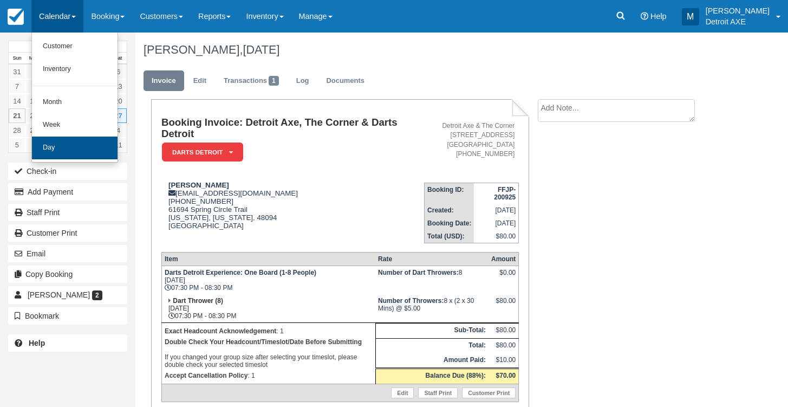
click at [66, 148] on link "Day" at bounding box center [75, 147] width 86 height 23
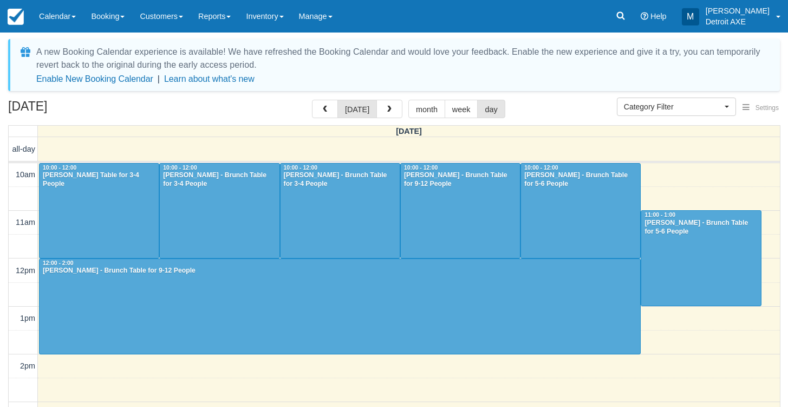
select select
